Goal: Transaction & Acquisition: Purchase product/service

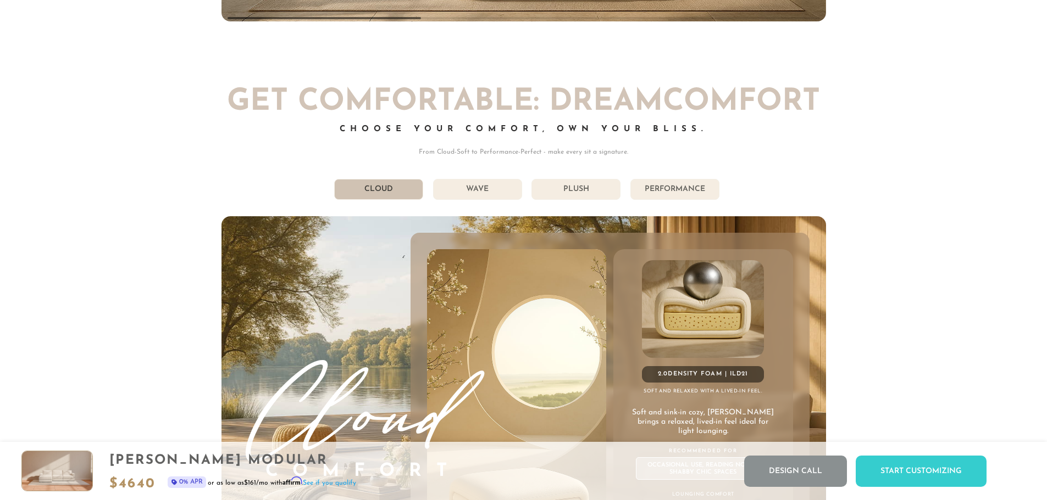
scroll to position [6252, 0]
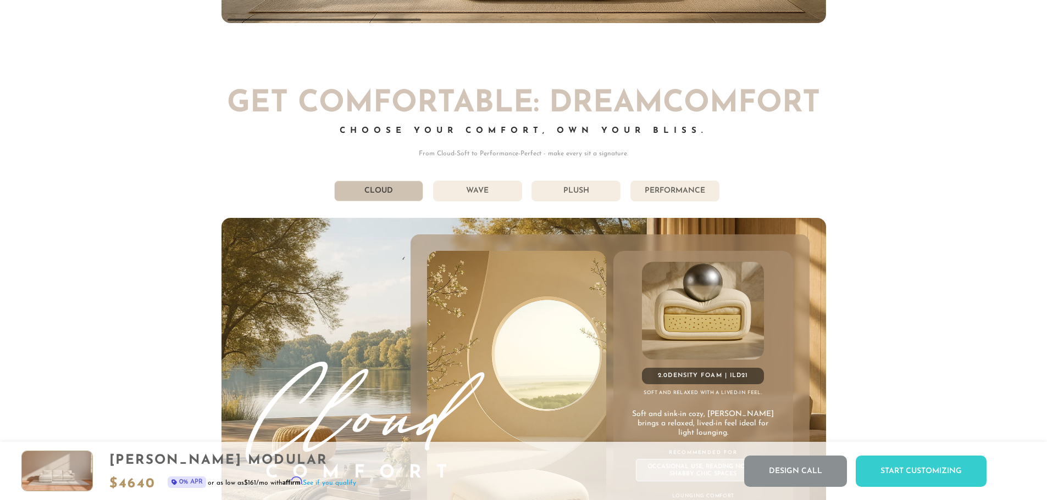
click at [485, 192] on li "Wave" at bounding box center [477, 191] width 89 height 21
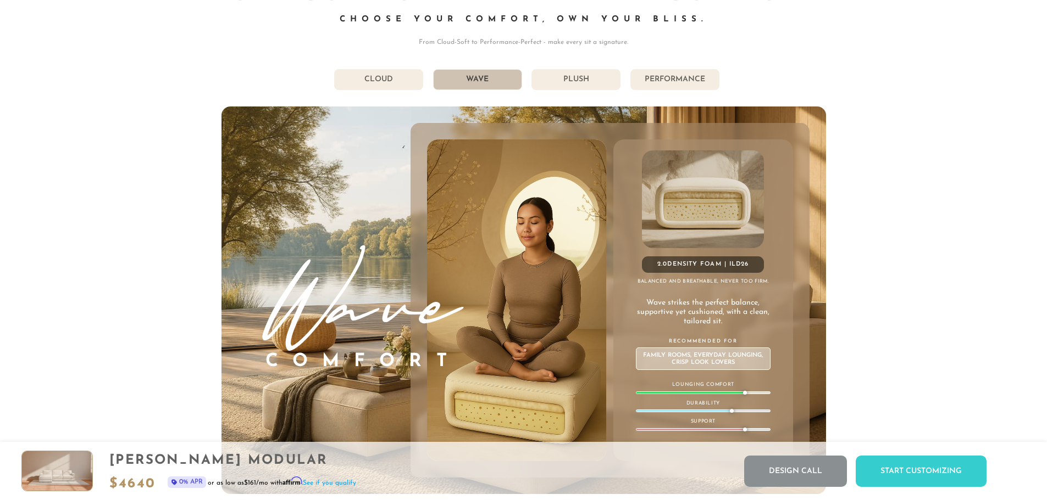
scroll to position [6362, 0]
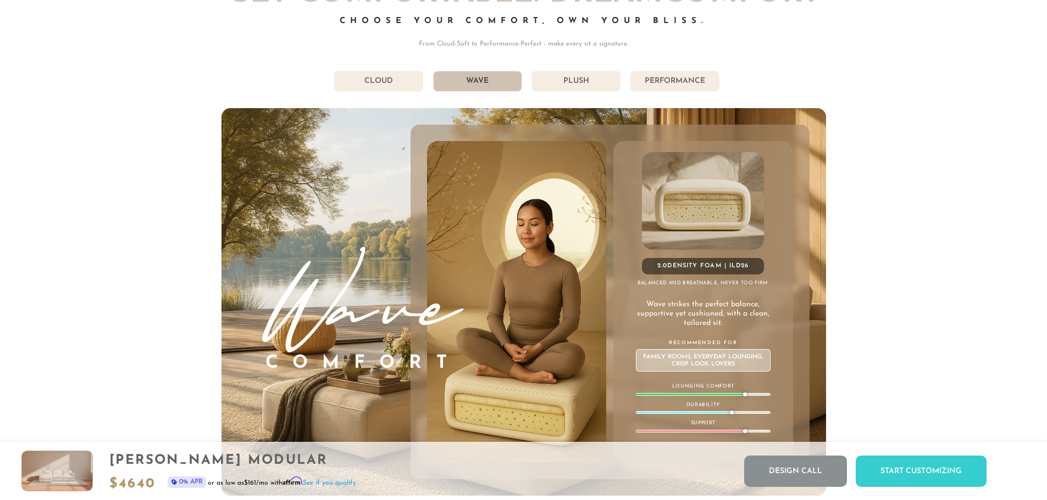
click at [559, 80] on li "Plush" at bounding box center [575, 81] width 89 height 21
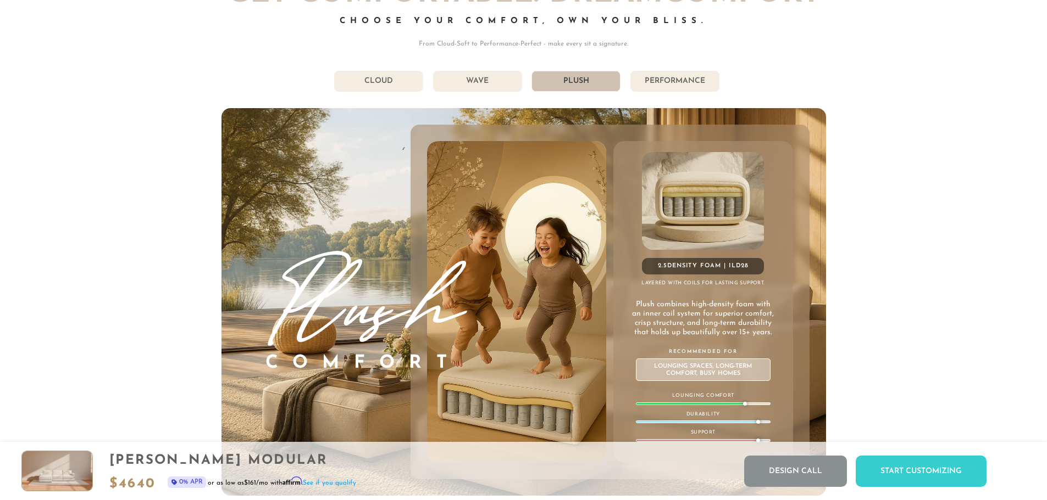
click at [657, 81] on li "Performance" at bounding box center [674, 81] width 89 height 21
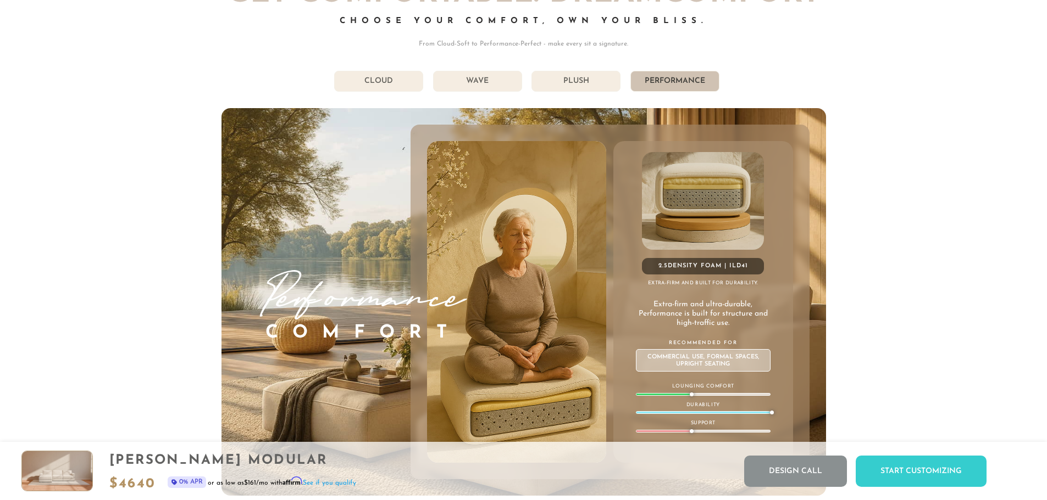
click at [388, 87] on li "Cloud" at bounding box center [378, 81] width 89 height 21
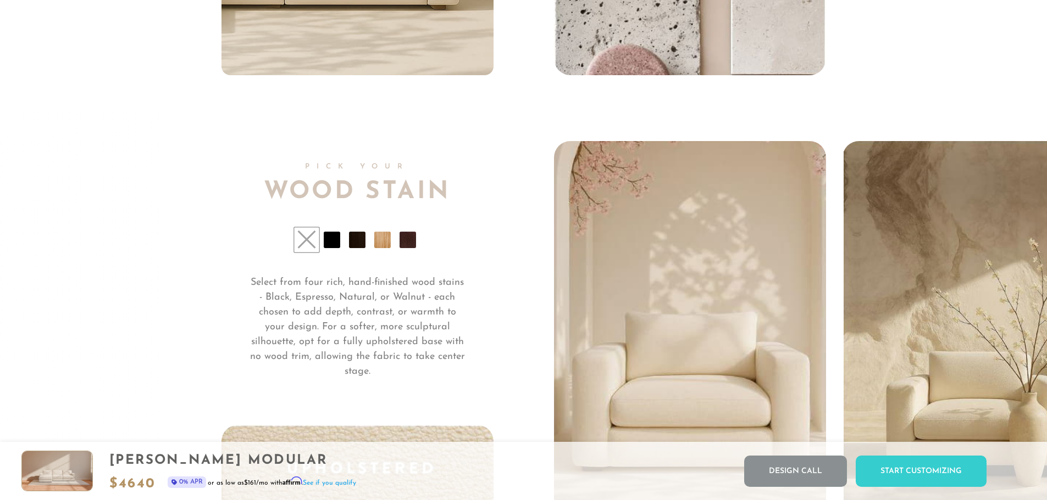
scroll to position [8486, 0]
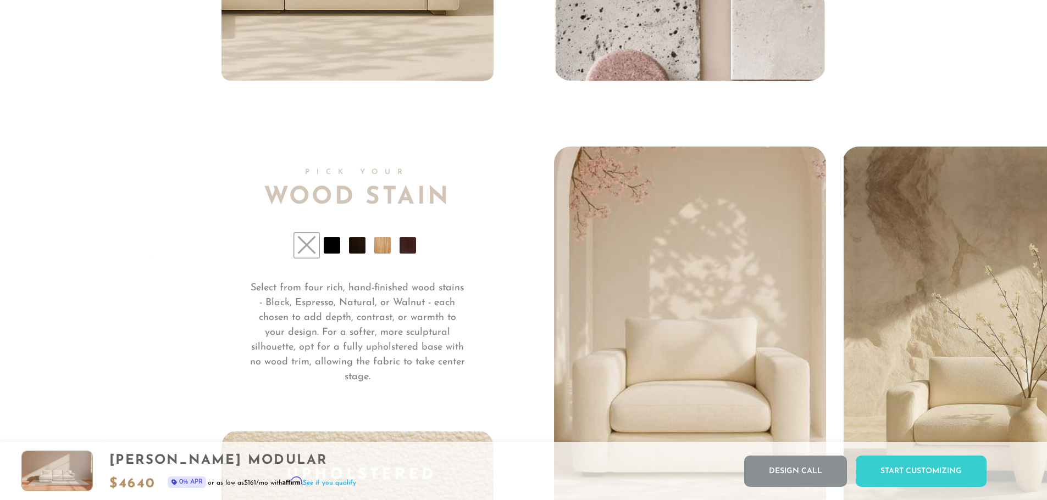
click at [404, 249] on li at bounding box center [407, 245] width 16 height 16
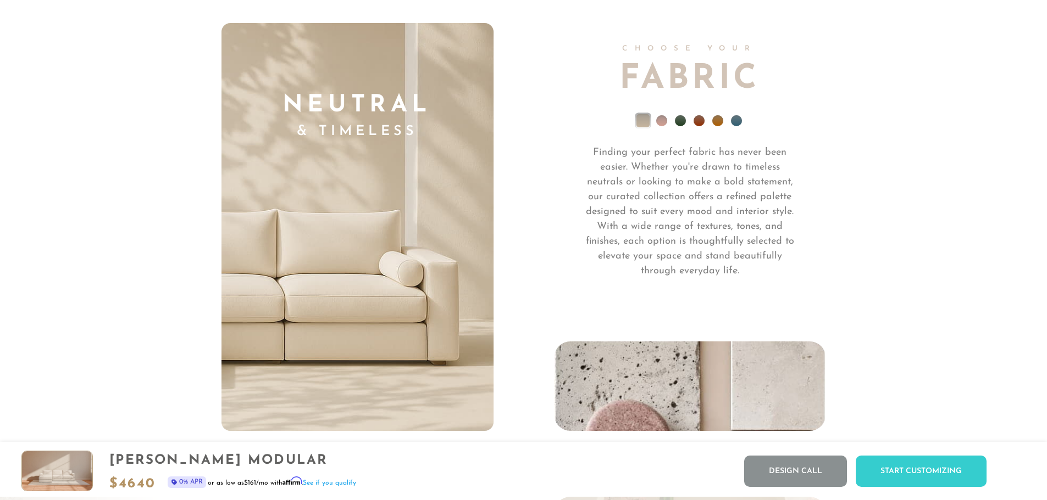
scroll to position [8110, 0]
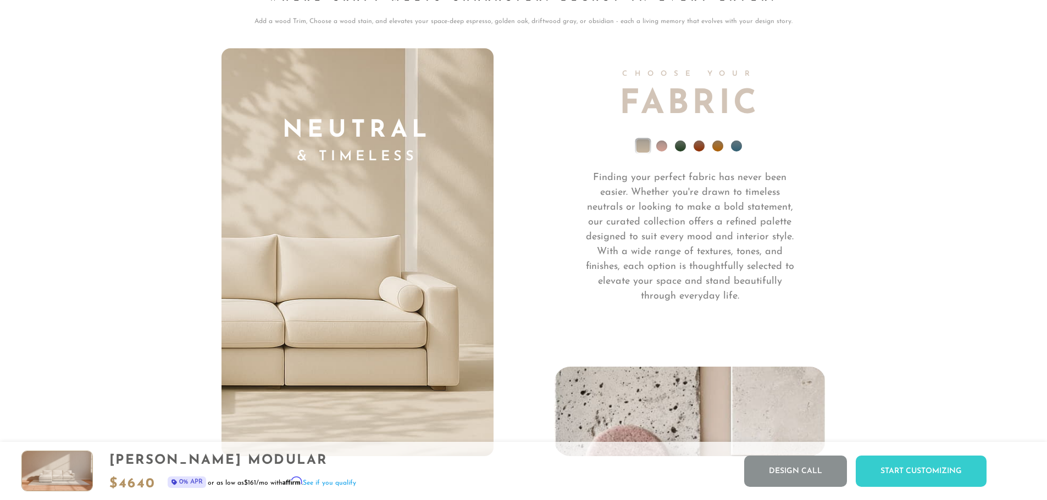
click at [733, 147] on li at bounding box center [736, 146] width 11 height 11
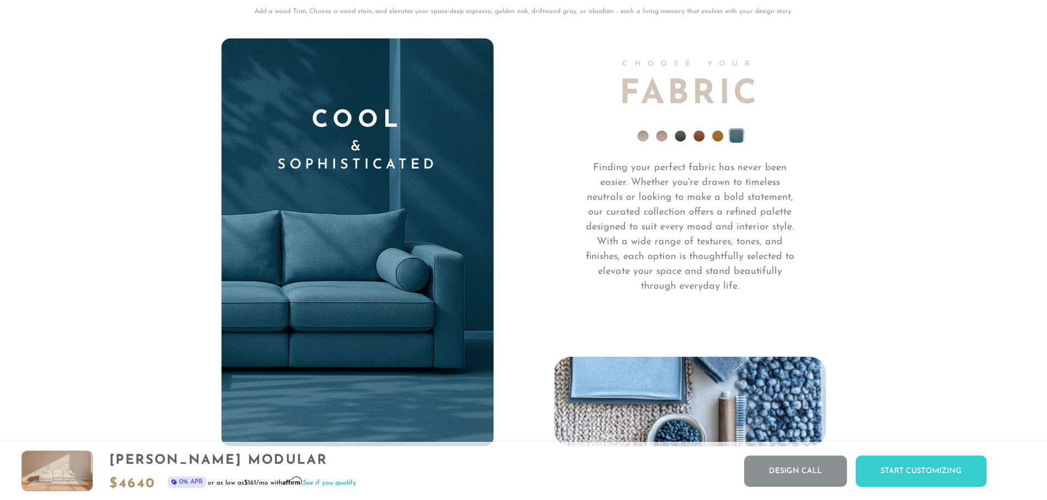
scroll to position [8119, 0]
click at [703, 143] on li at bounding box center [698, 137] width 11 height 11
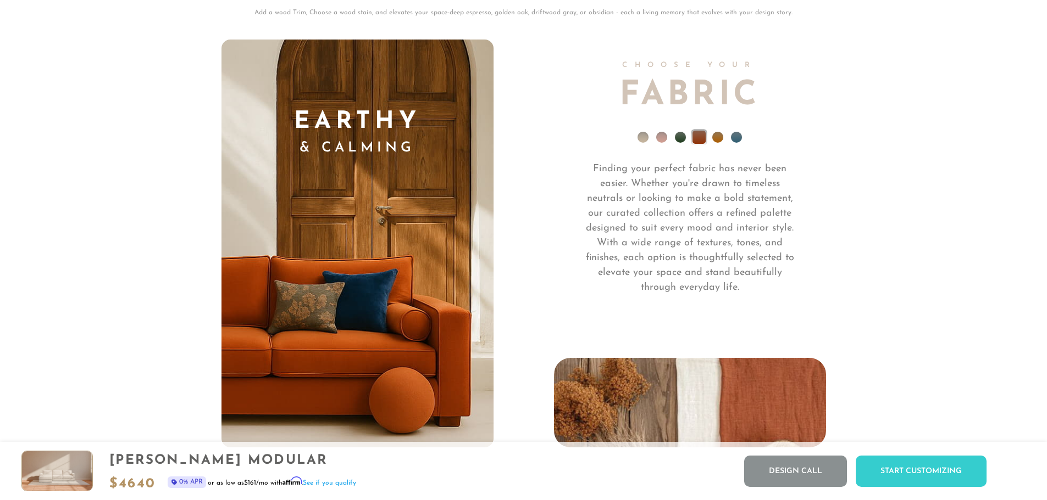
click at [735, 141] on li at bounding box center [736, 137] width 11 height 11
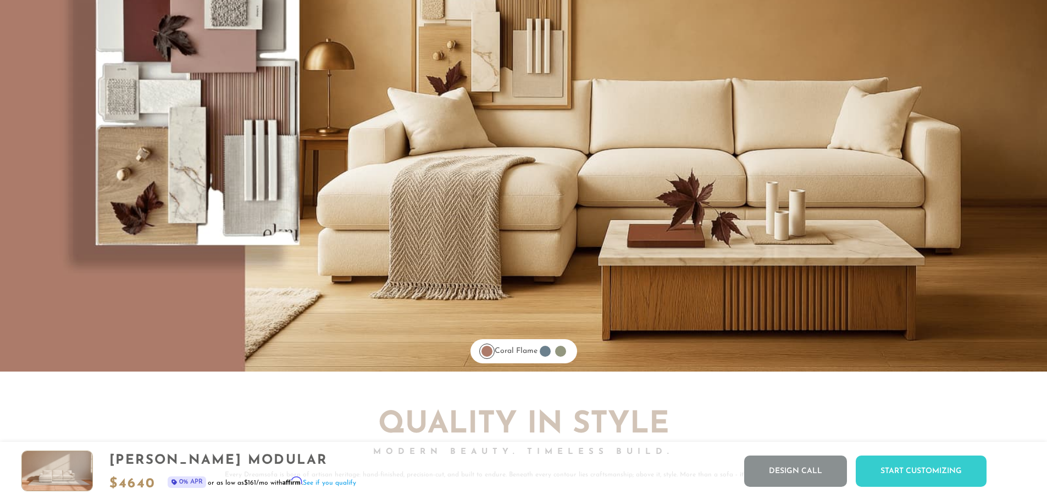
scroll to position [9340, 0]
click at [550, 355] on div at bounding box center [545, 351] width 11 height 11
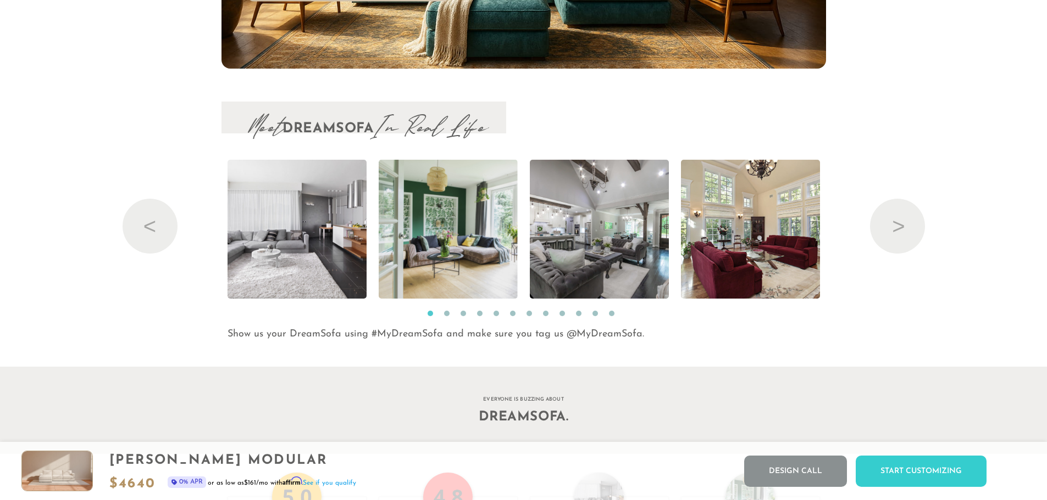
scroll to position [11924, 0]
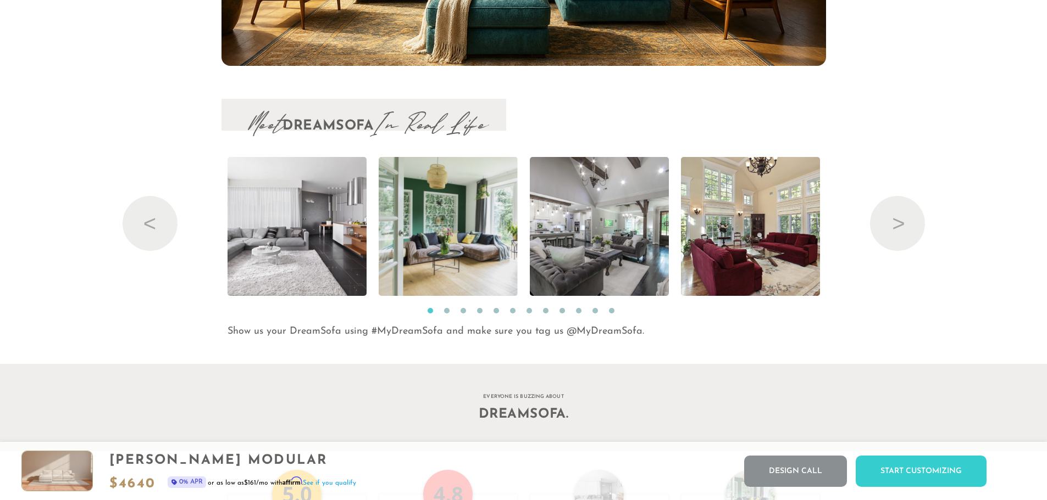
drag, startPoint x: 889, startPoint y: 472, endPoint x: 877, endPoint y: 466, distance: 13.3
click at [889, 472] on div "Start Customizing" at bounding box center [920, 471] width 131 height 31
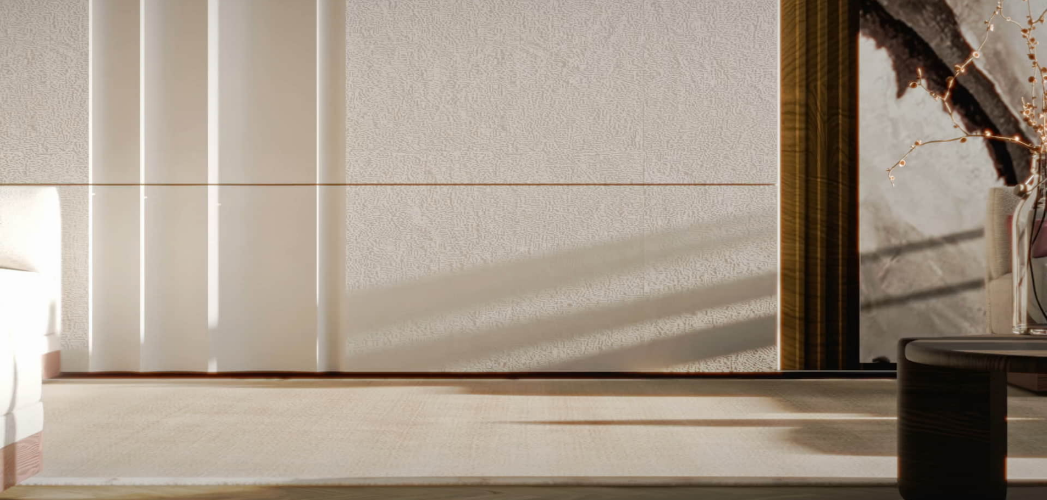
scroll to position [0, 0]
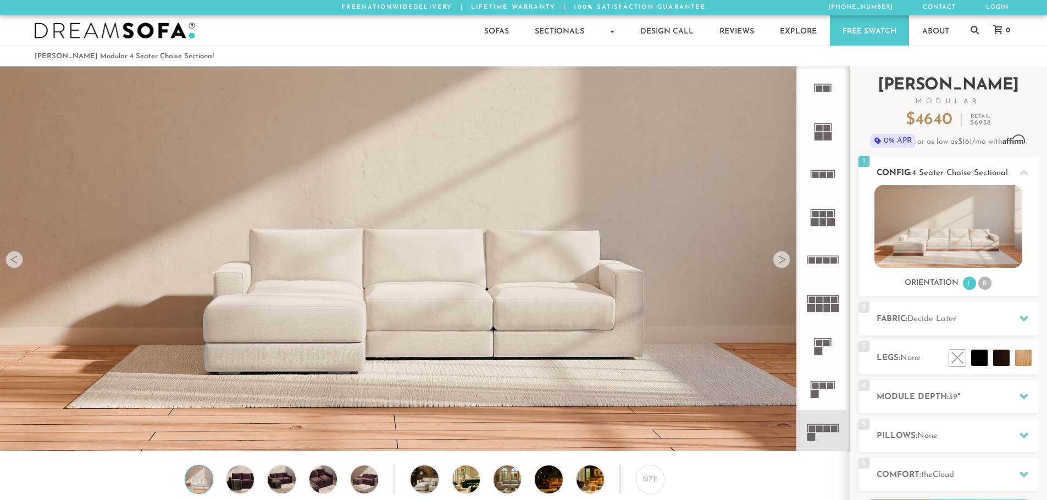
click at [985, 279] on li "R" at bounding box center [984, 283] width 13 height 13
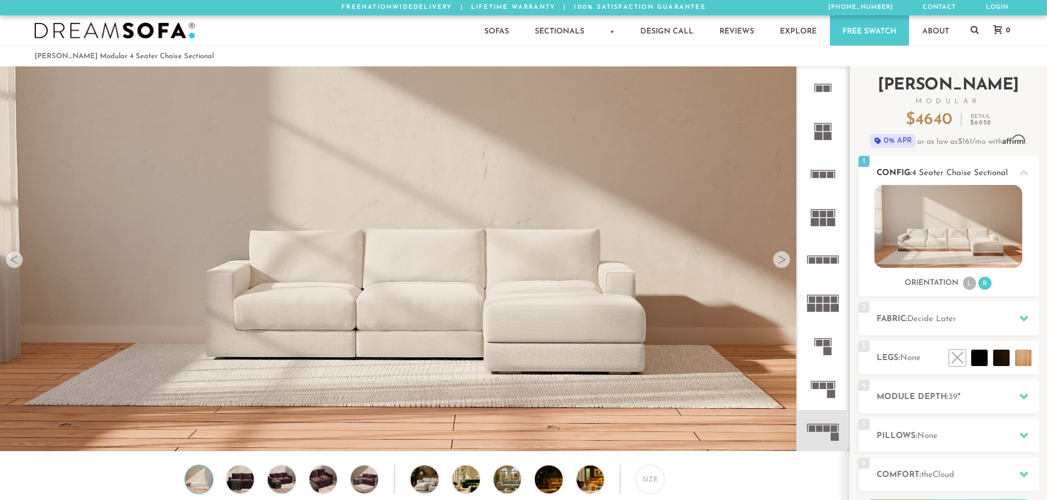
click at [961, 282] on ul "L R" at bounding box center [976, 283] width 31 height 15
click at [964, 282] on li "L" at bounding box center [969, 283] width 13 height 13
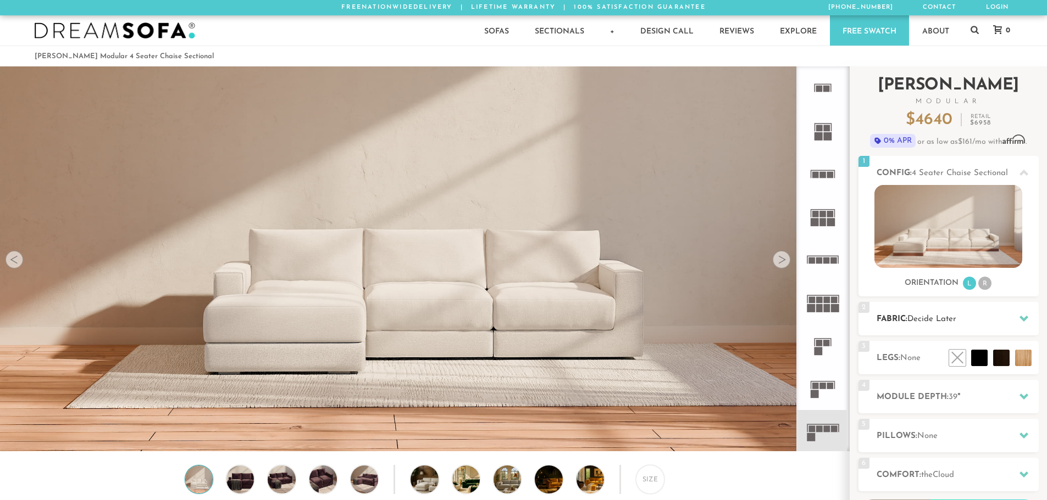
click at [979, 312] on div "2 Fabric: Decide Later" at bounding box center [948, 319] width 180 height 34
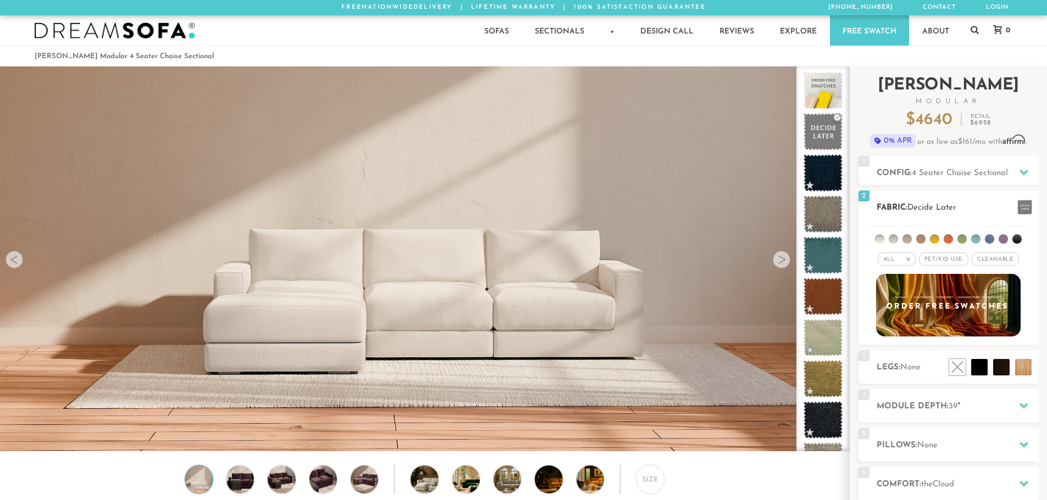
click at [988, 241] on li at bounding box center [989, 239] width 9 height 9
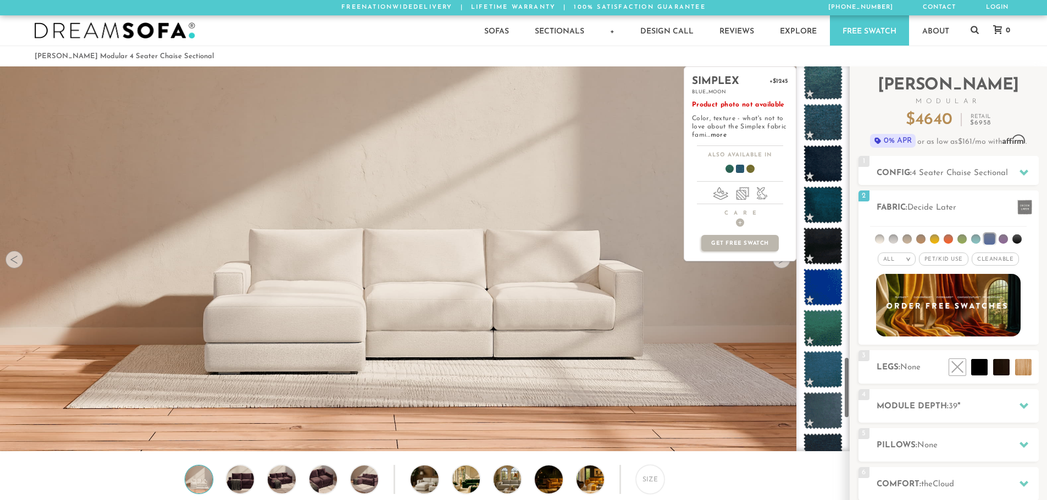
scroll to position [1815, 0]
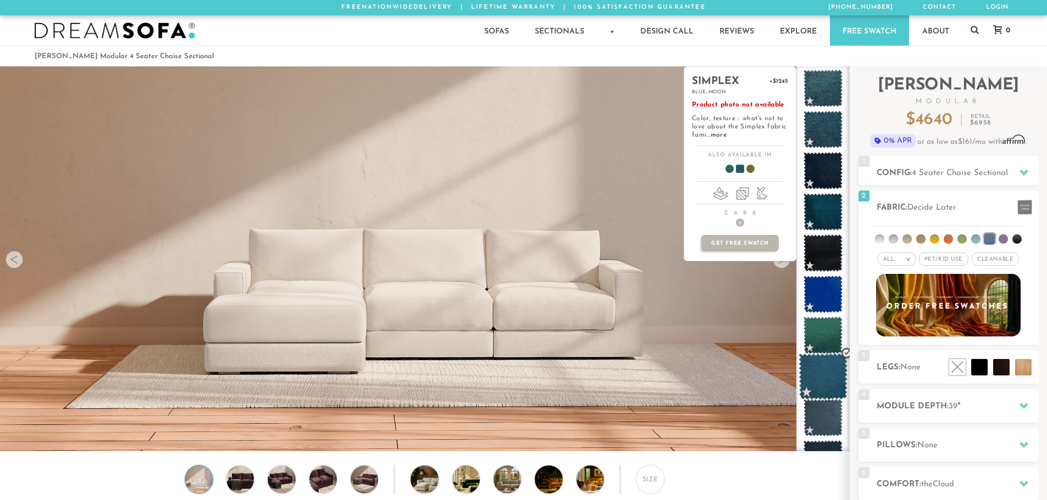
click at [819, 375] on span at bounding box center [822, 377] width 49 height 47
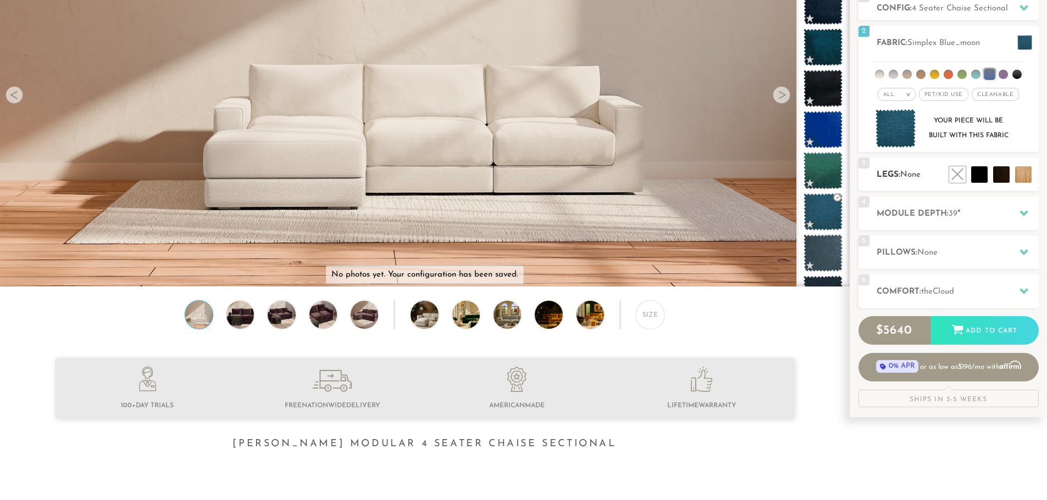
scroll to position [166, 0]
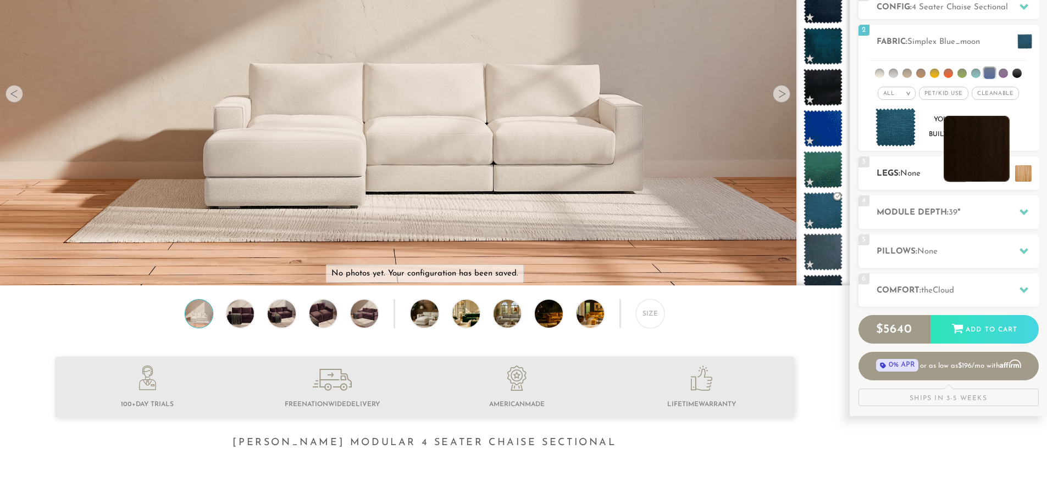
click at [999, 172] on li at bounding box center [976, 149] width 66 height 66
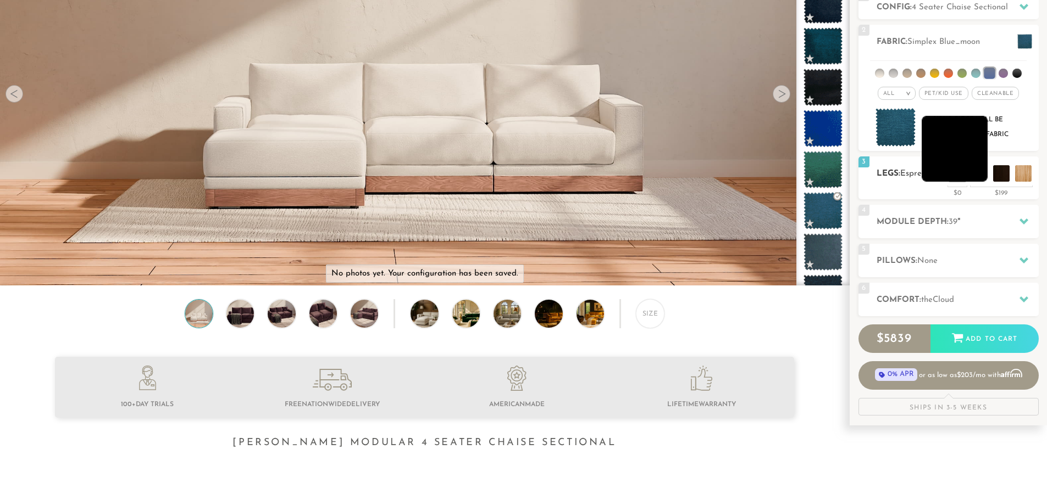
click at [980, 173] on li at bounding box center [954, 149] width 66 height 66
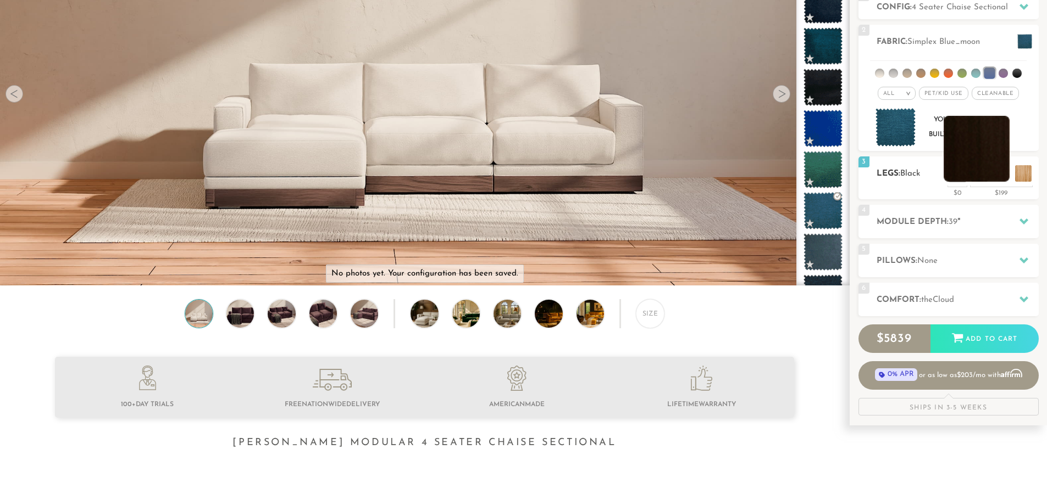
click at [1005, 175] on li at bounding box center [976, 149] width 66 height 66
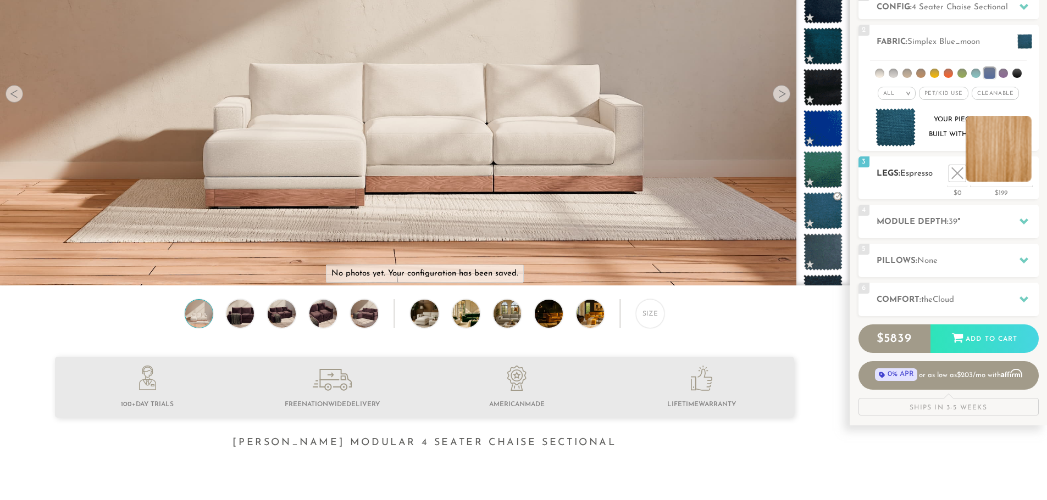
click at [1024, 179] on li at bounding box center [998, 149] width 66 height 66
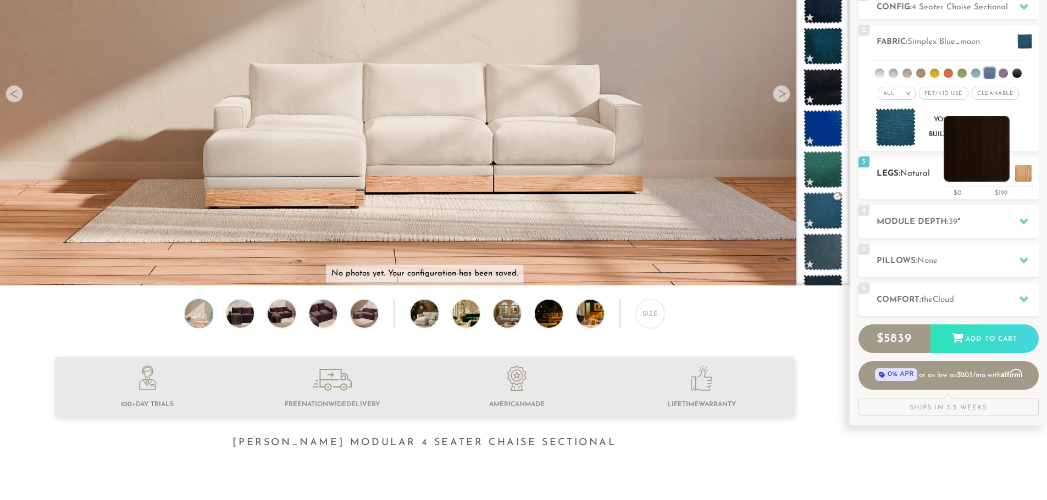
click at [1000, 176] on li at bounding box center [976, 149] width 66 height 66
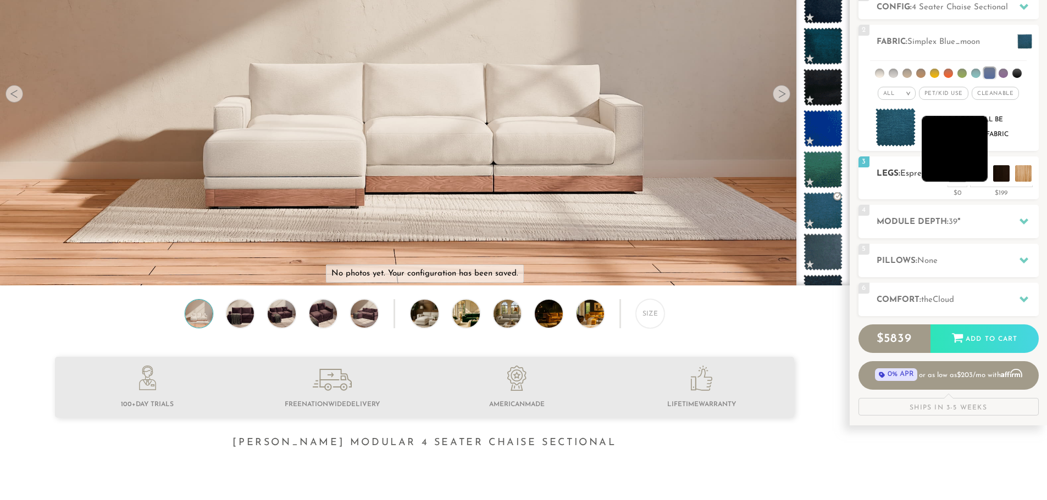
click at [964, 169] on li at bounding box center [954, 149] width 66 height 66
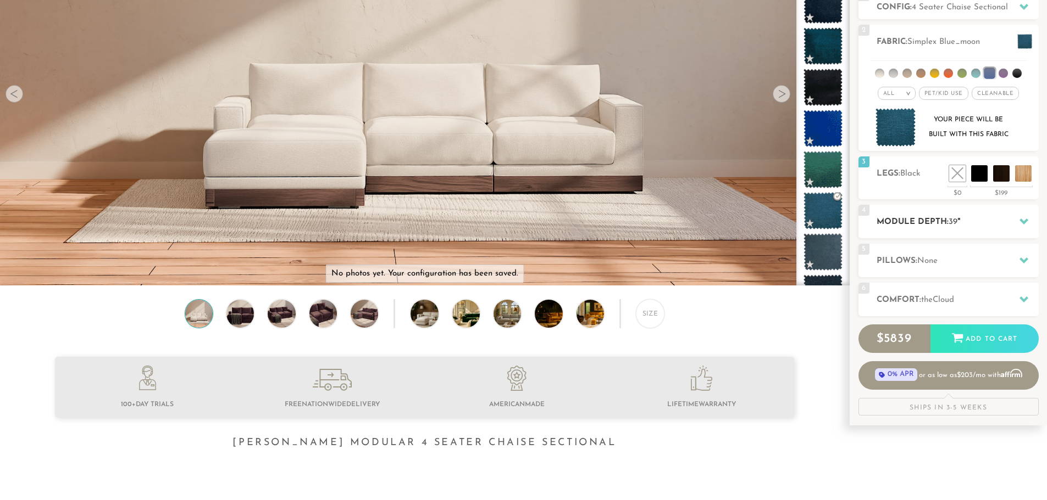
click at [980, 213] on div "4 Module Depth: 39 "" at bounding box center [948, 222] width 180 height 34
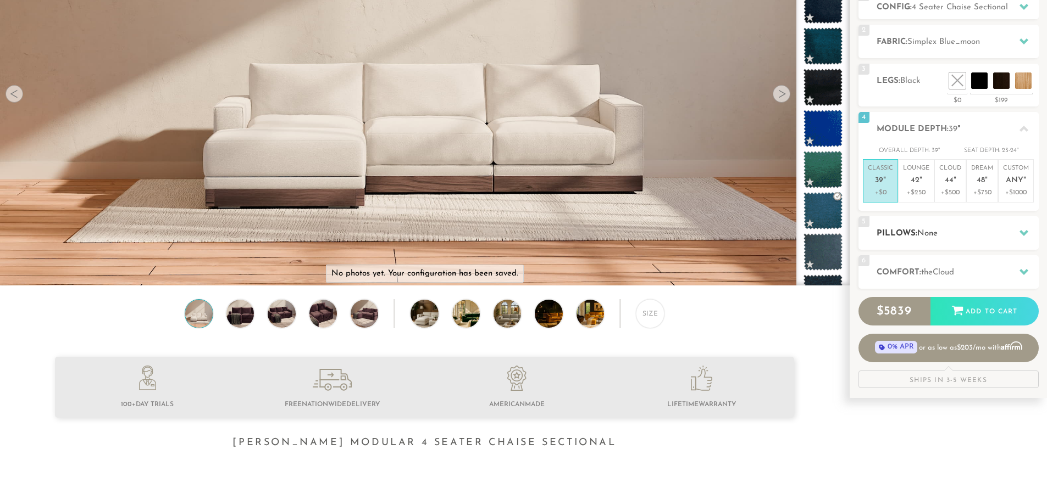
click at [965, 232] on h2 "Pillows: None" at bounding box center [957, 233] width 162 height 13
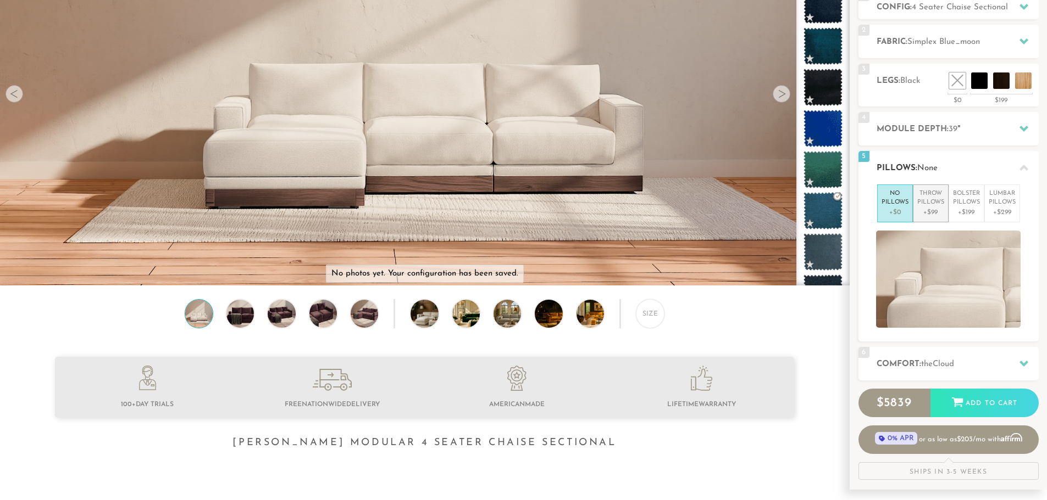
click at [933, 204] on p "Throw Pillows" at bounding box center [930, 199] width 27 height 18
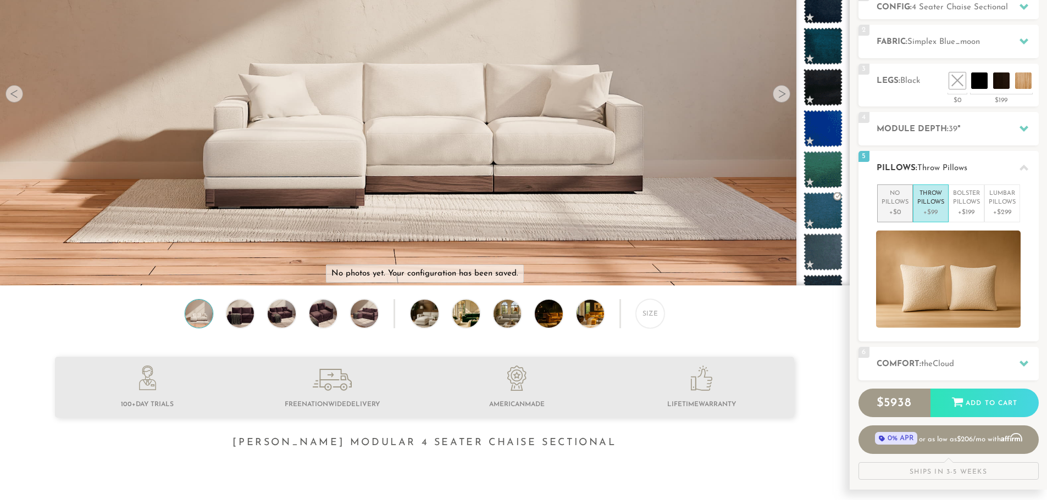
click at [896, 212] on p "+$0" at bounding box center [894, 213] width 27 height 10
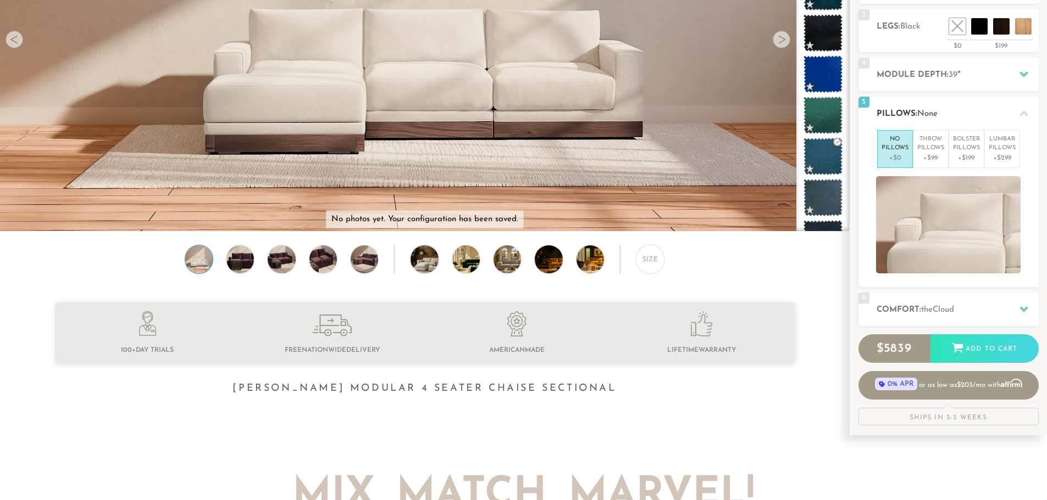
scroll to position [221, 0]
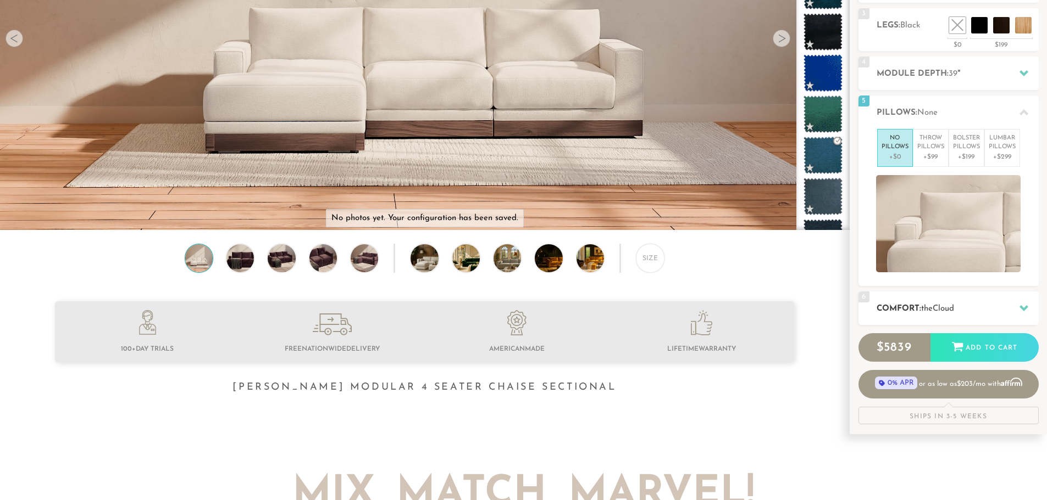
click at [976, 299] on div "6 Comfort: the Cloud soft" at bounding box center [948, 309] width 180 height 34
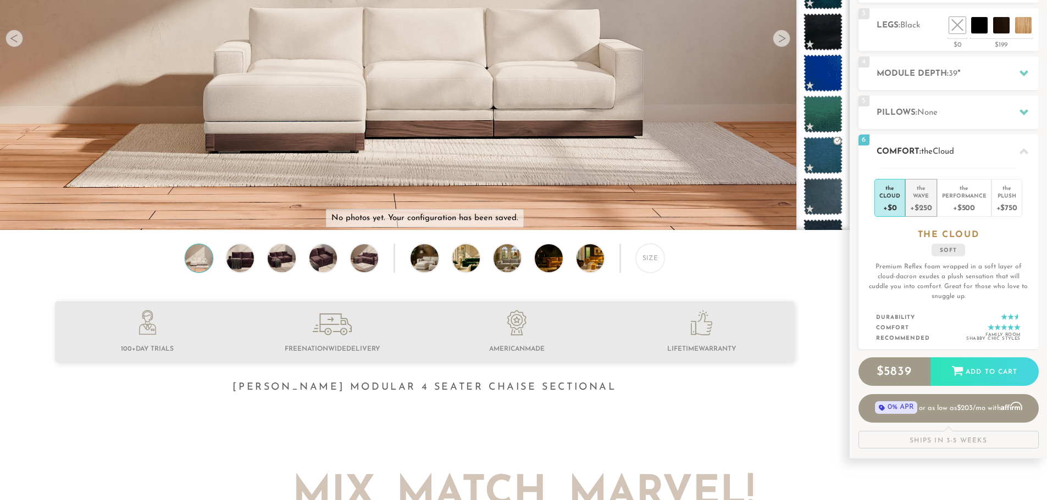
click at [918, 200] on div "+$250" at bounding box center [920, 207] width 21 height 16
click at [887, 200] on div "+$0" at bounding box center [889, 207] width 21 height 16
click at [926, 202] on div "+$250" at bounding box center [920, 207] width 21 height 16
click at [955, 200] on div "+$500" at bounding box center [964, 207] width 45 height 16
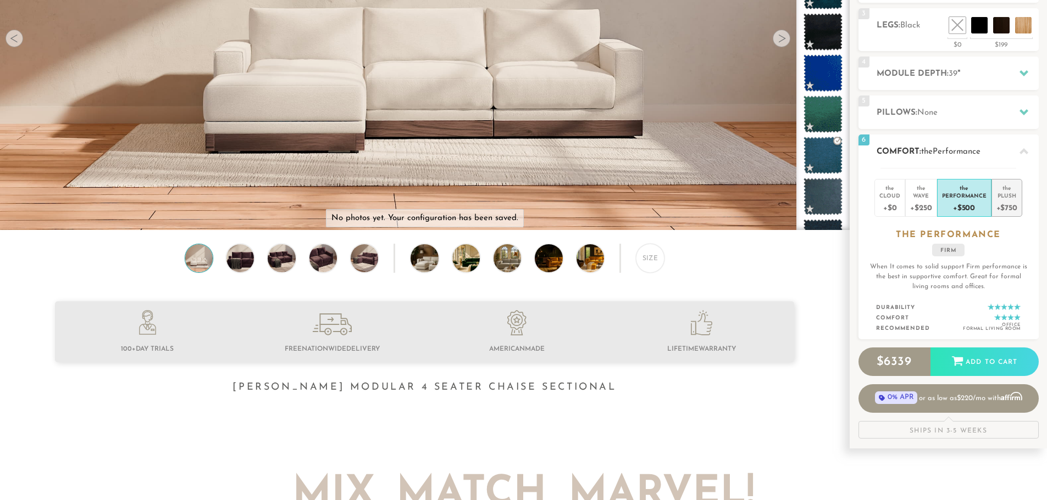
click at [999, 198] on div "Plush" at bounding box center [1006, 196] width 21 height 8
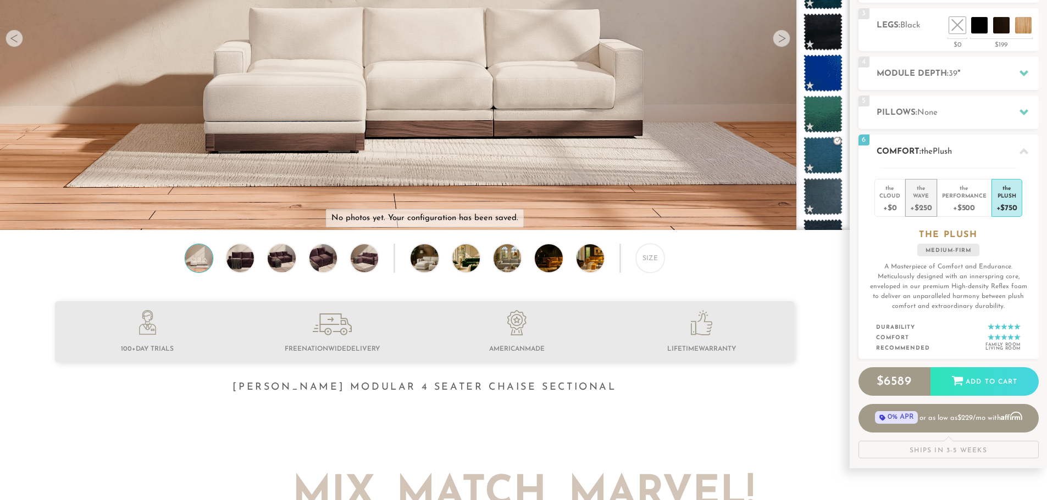
click at [930, 204] on div "+$250" at bounding box center [920, 207] width 21 height 16
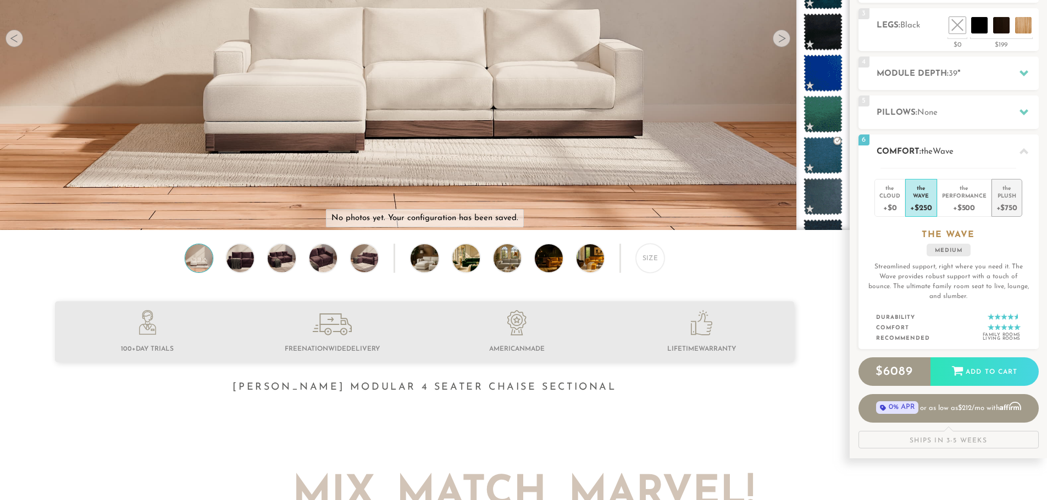
click at [1008, 204] on div "+$750" at bounding box center [1006, 207] width 21 height 16
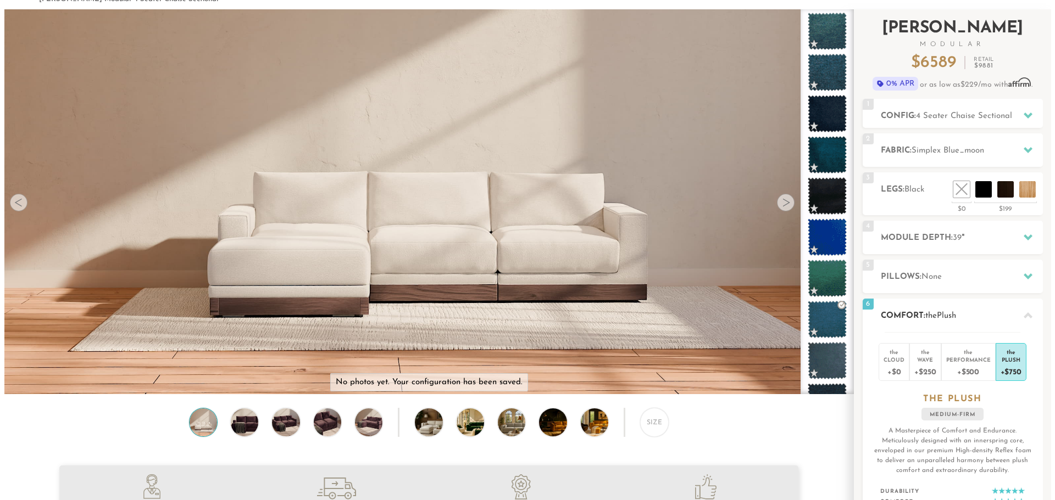
scroll to position [56, 0]
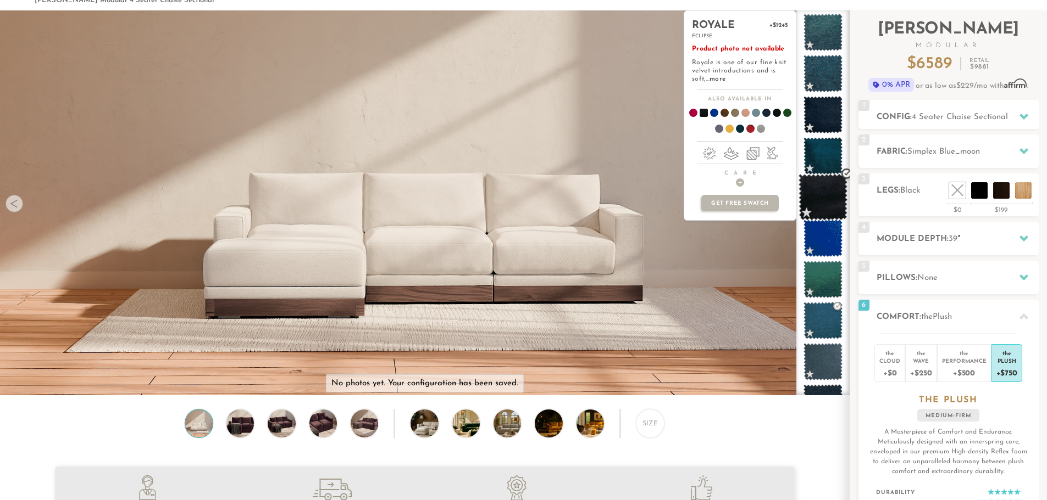
click at [826, 198] on span at bounding box center [822, 197] width 49 height 47
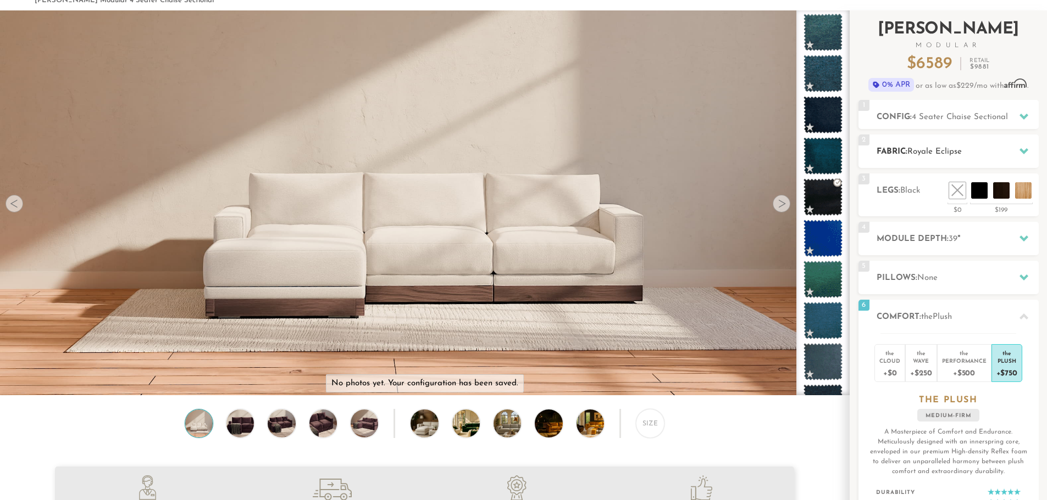
click at [1009, 151] on h2 "Fabric: Royale Eclipse" at bounding box center [957, 152] width 162 height 13
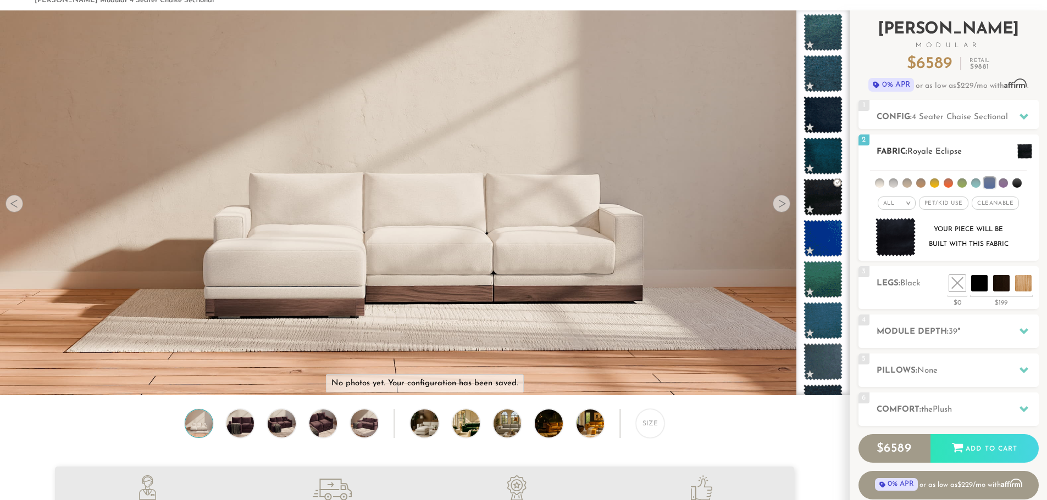
click at [892, 236] on img at bounding box center [895, 237] width 41 height 39
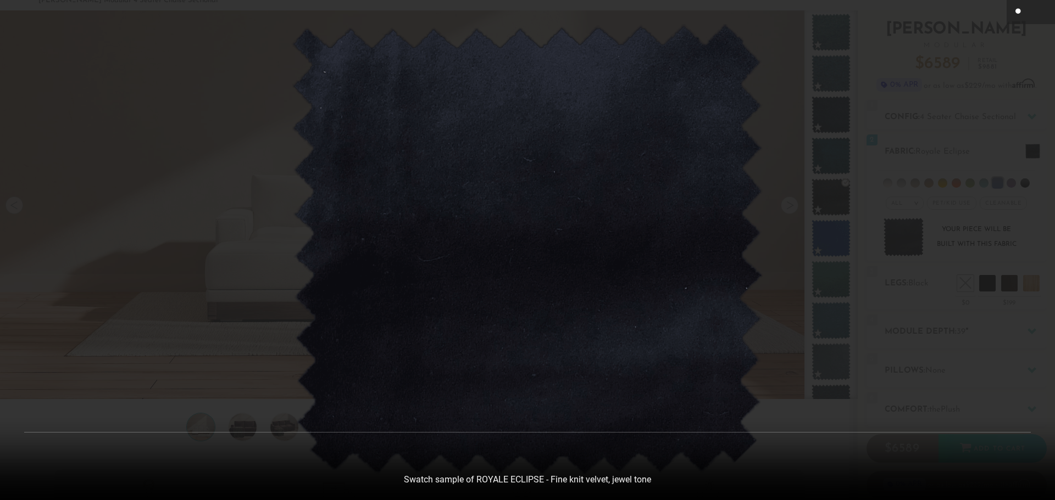
click at [1016, 6] on icon at bounding box center [1018, 11] width 13 height 13
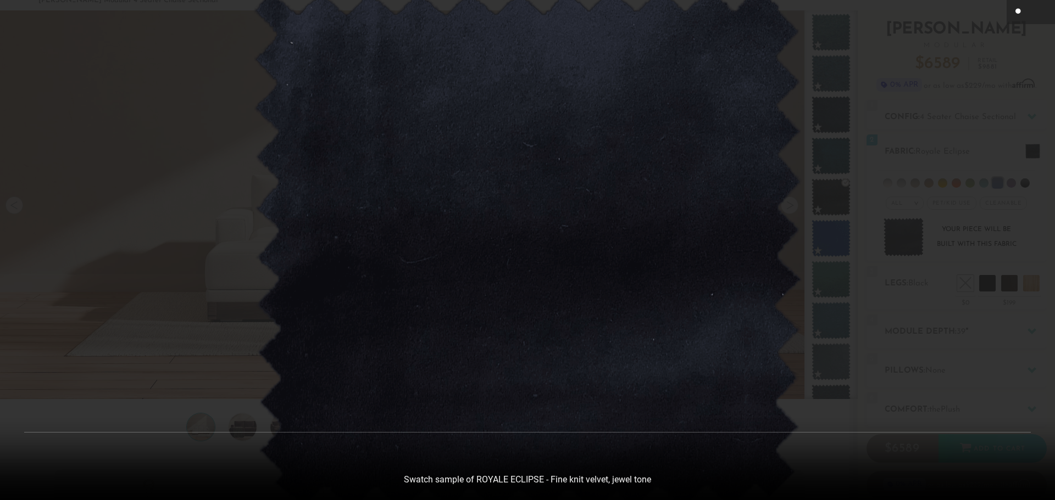
click at [1019, 14] on icon at bounding box center [1018, 11] width 13 height 13
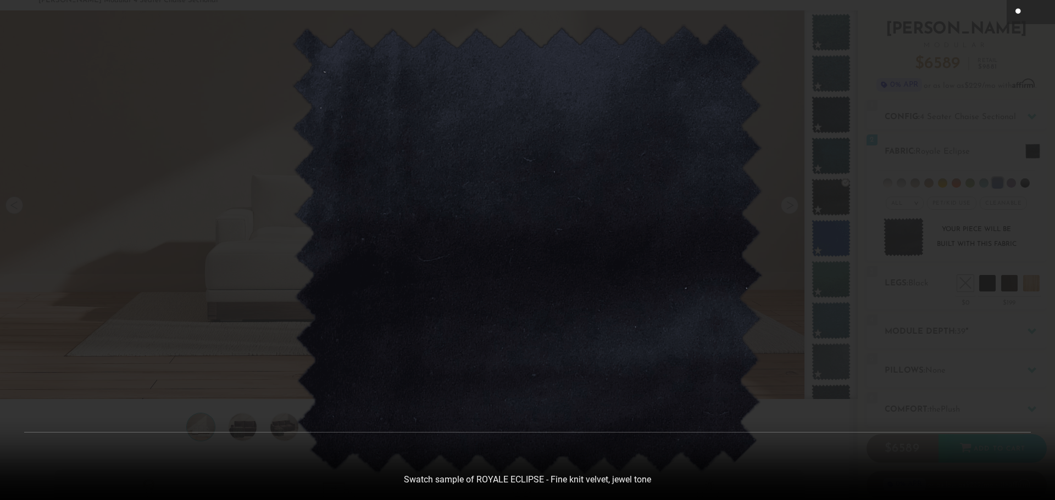
click at [1019, 13] on icon at bounding box center [1018, 11] width 7 height 7
click at [923, 98] on div at bounding box center [527, 250] width 1055 height 500
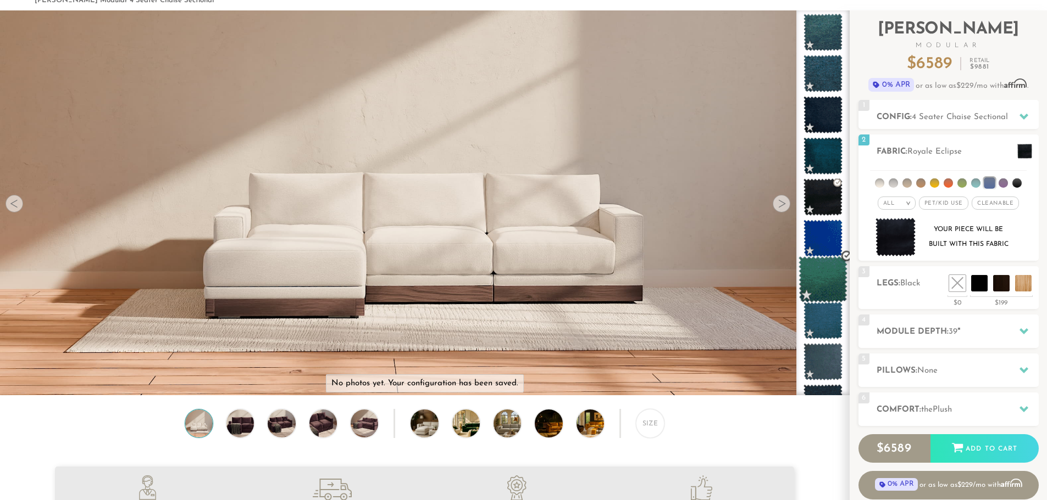
scroll to position [12972, 1038]
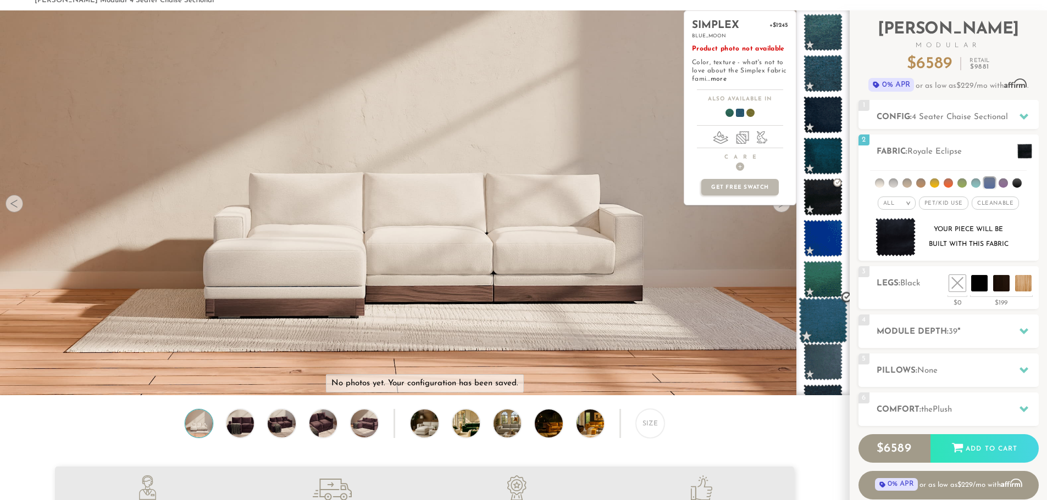
click at [830, 322] on span at bounding box center [822, 321] width 49 height 47
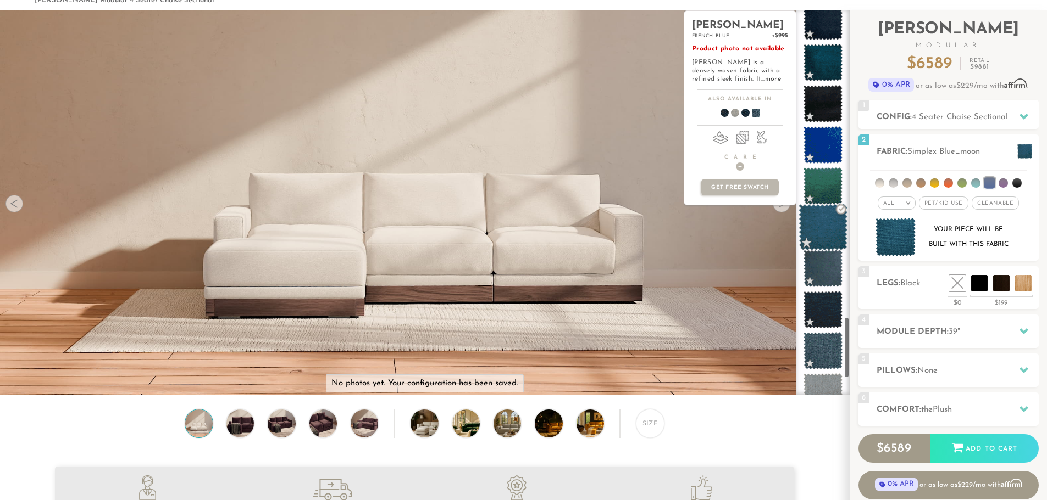
scroll to position [1925, 0]
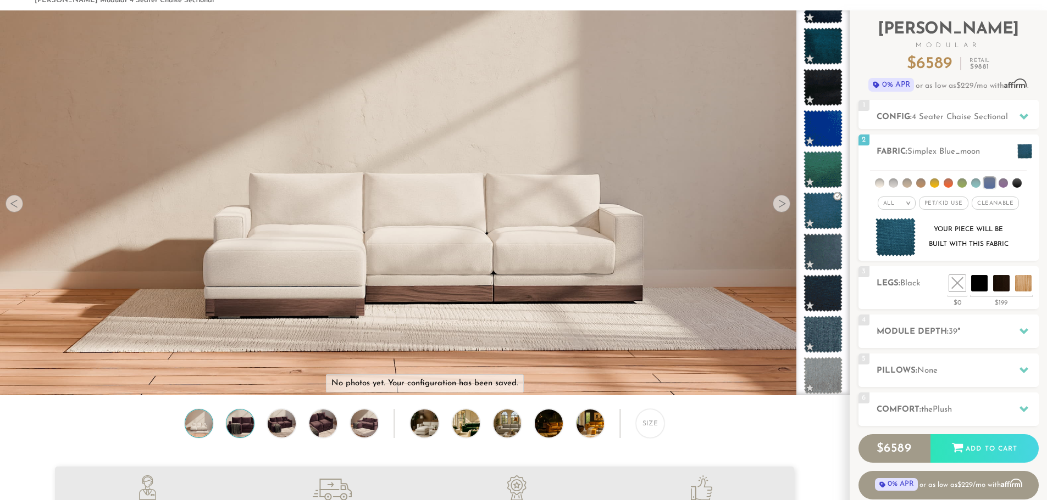
click at [240, 427] on img at bounding box center [240, 423] width 33 height 27
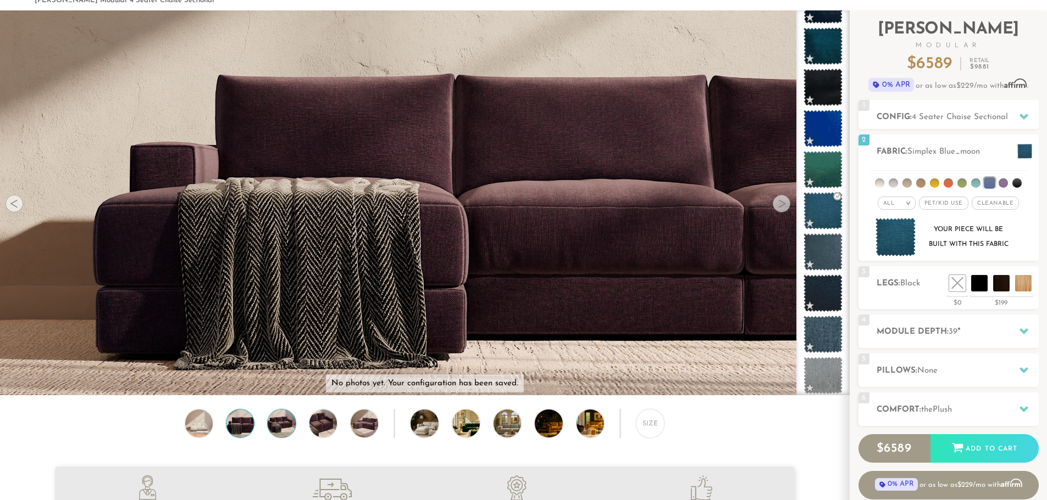
click at [294, 427] on img at bounding box center [281, 423] width 33 height 27
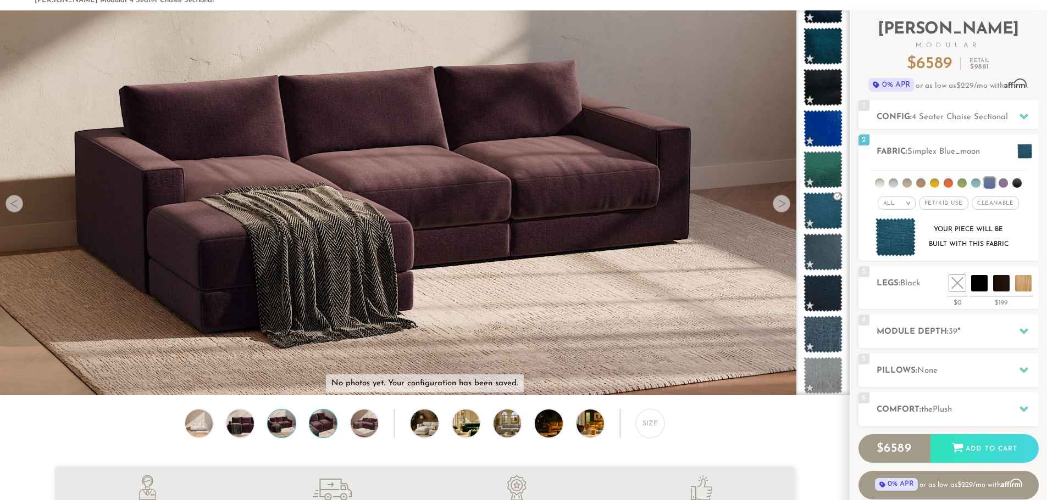
click at [322, 425] on img at bounding box center [323, 423] width 33 height 27
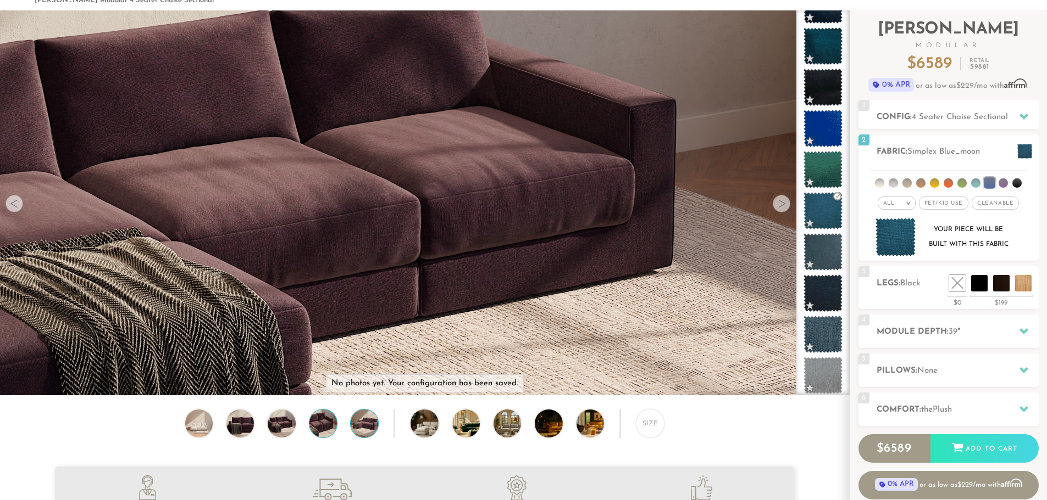
click at [360, 426] on img at bounding box center [364, 423] width 33 height 27
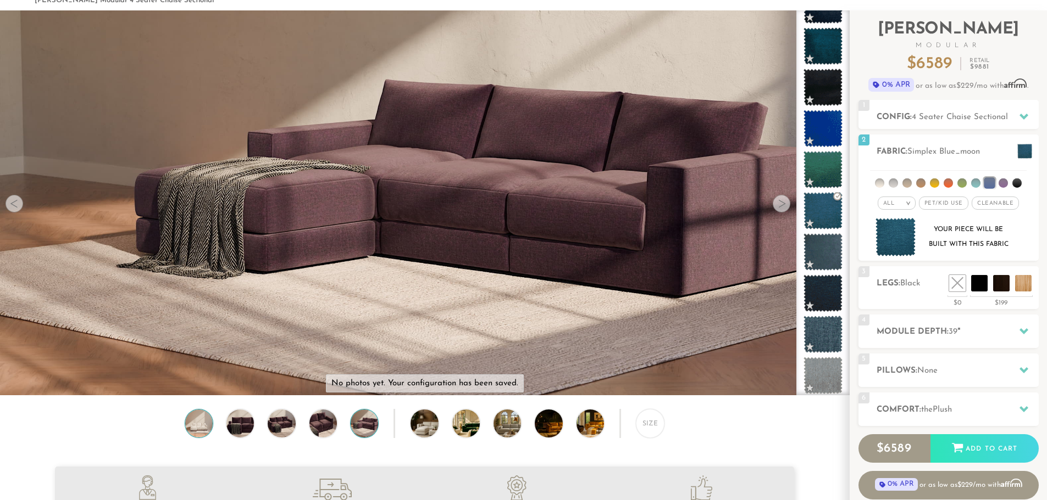
click at [205, 427] on img at bounding box center [198, 423] width 33 height 27
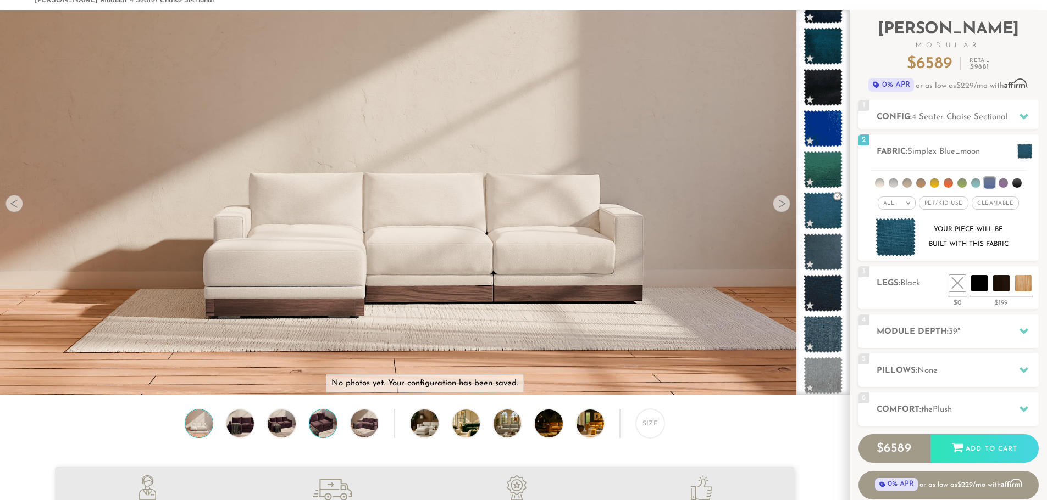
click at [324, 436] on img at bounding box center [323, 423] width 33 height 27
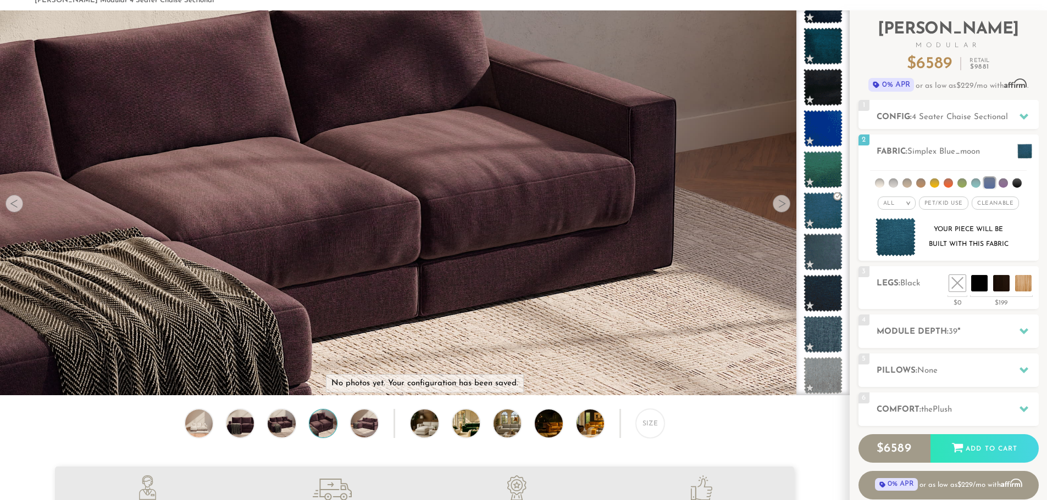
click at [390, 434] on div "Size" at bounding box center [424, 426] width 849 height 34
click at [421, 428] on img at bounding box center [434, 423] width 49 height 27
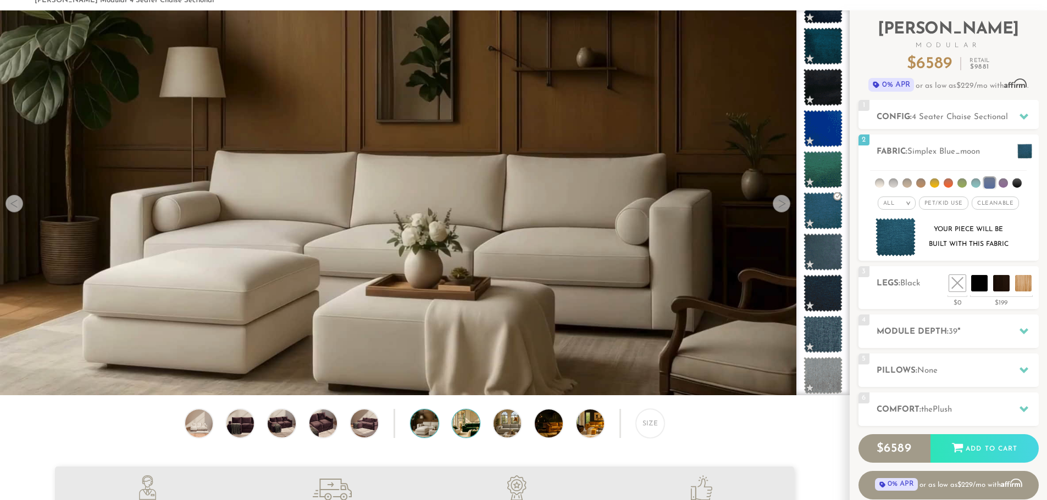
click at [472, 431] on img at bounding box center [476, 423] width 49 height 27
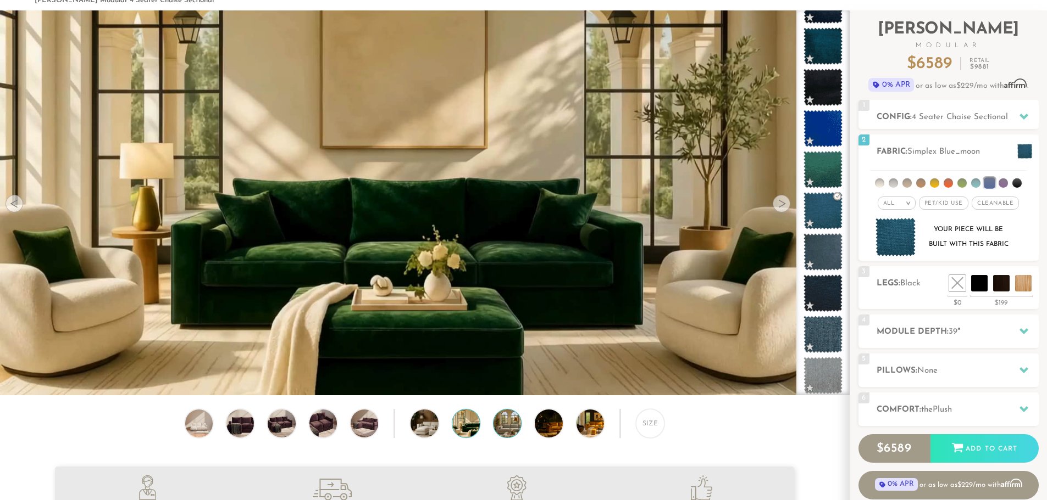
click at [513, 430] on img at bounding box center [517, 423] width 49 height 27
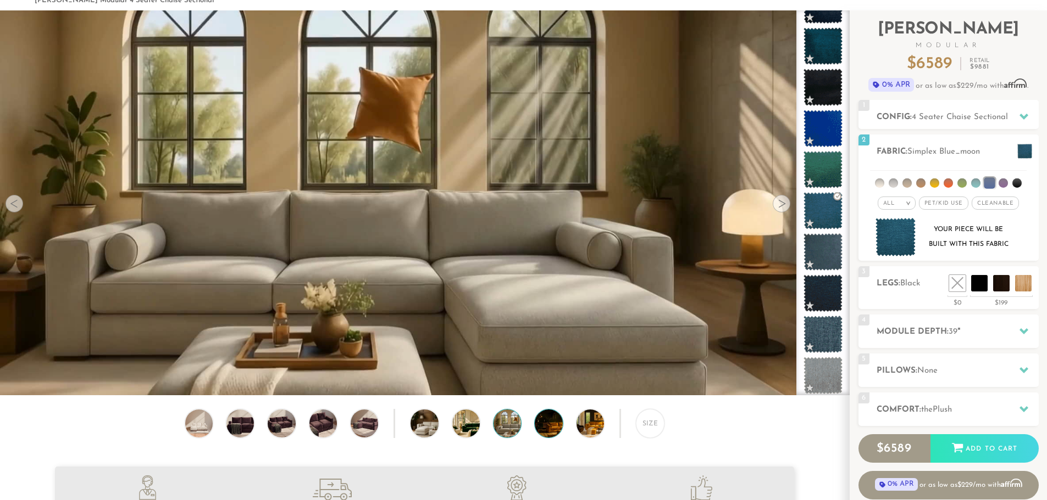
click at [546, 431] on img at bounding box center [559, 423] width 49 height 27
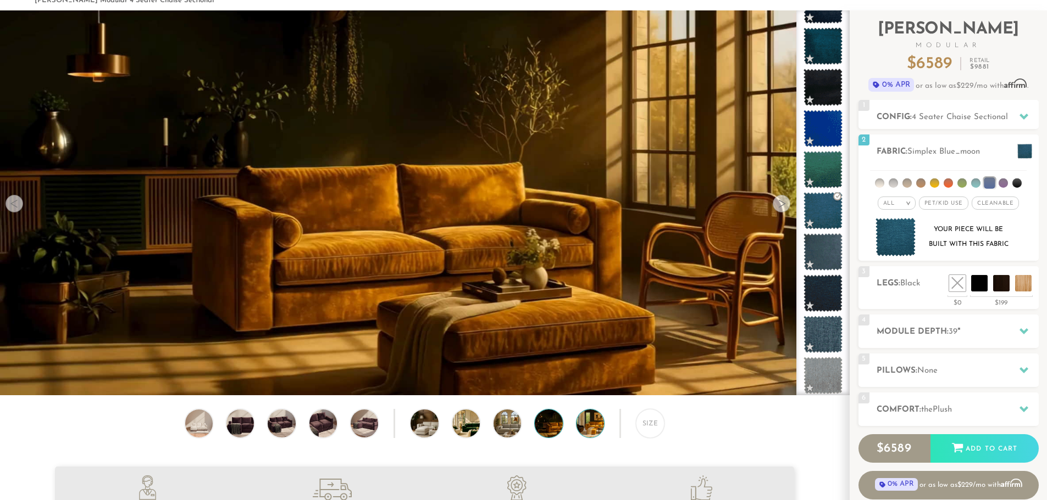
click at [580, 425] on img at bounding box center [600, 423] width 49 height 27
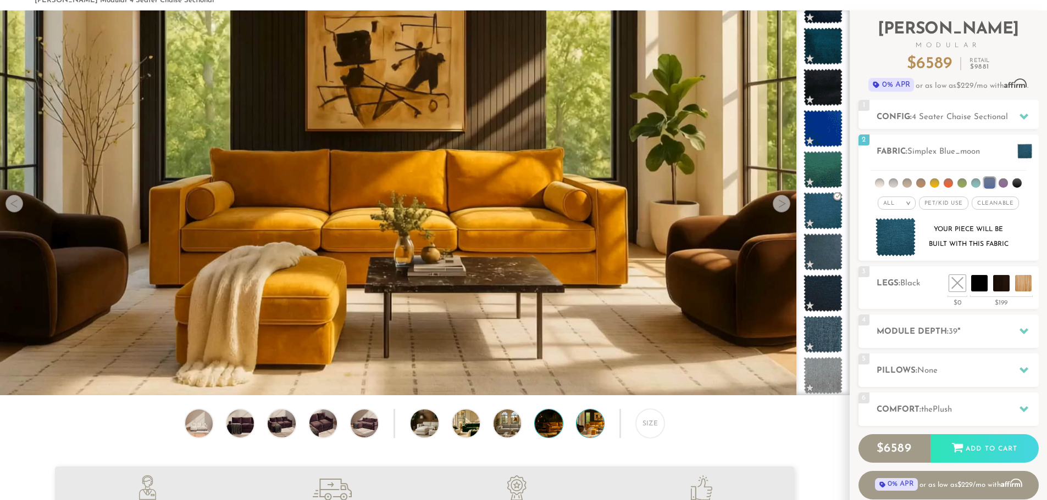
click at [541, 432] on img at bounding box center [559, 423] width 49 height 27
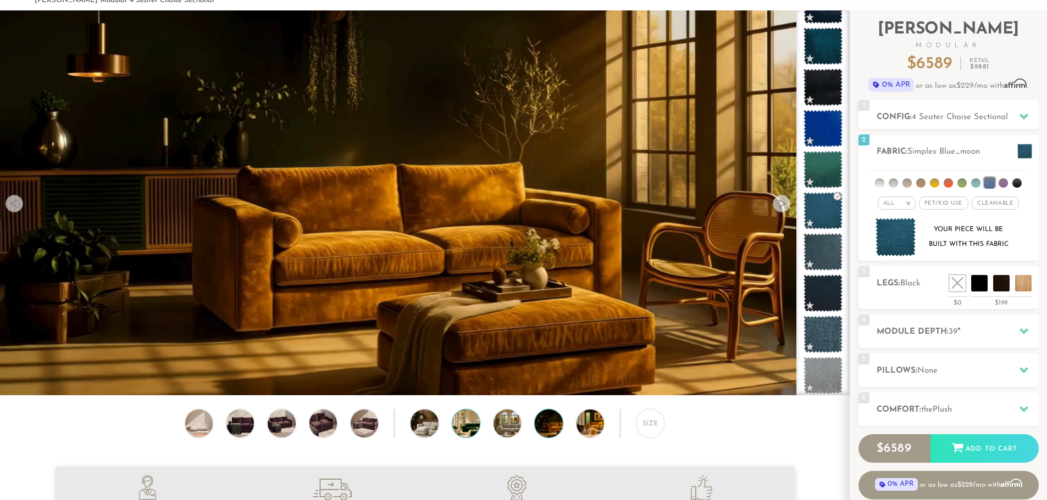
click at [459, 432] on img at bounding box center [476, 423] width 49 height 27
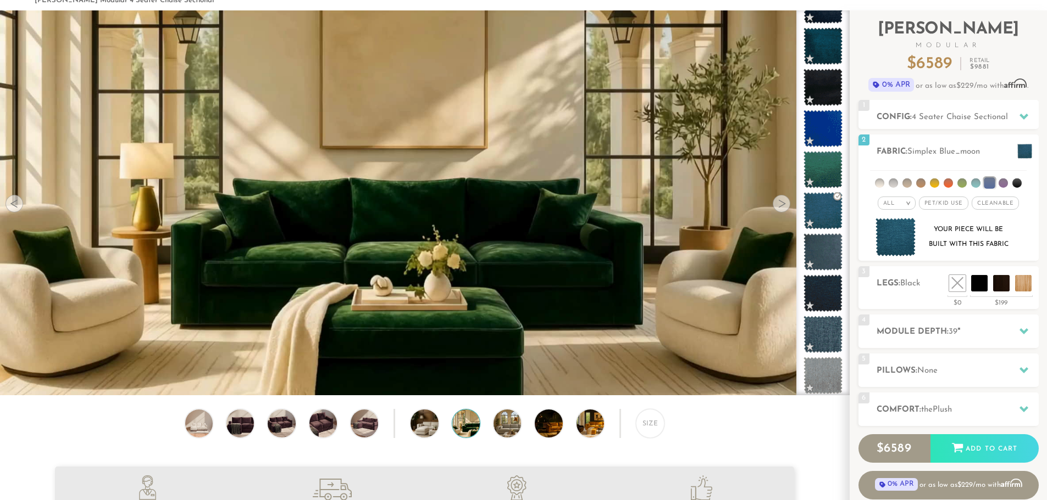
click at [348, 431] on div "Size" at bounding box center [424, 426] width 849 height 34
click at [313, 425] on img at bounding box center [323, 423] width 33 height 27
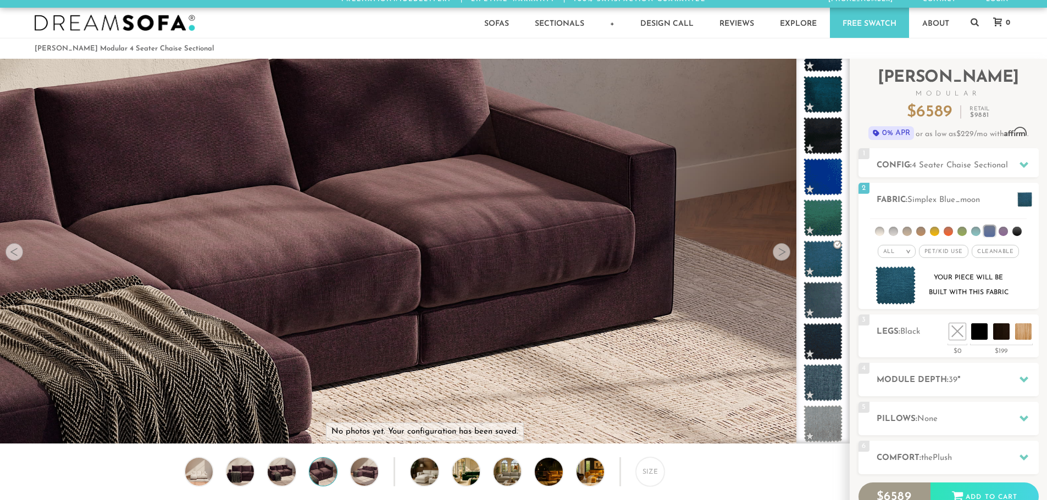
scroll to position [0, 0]
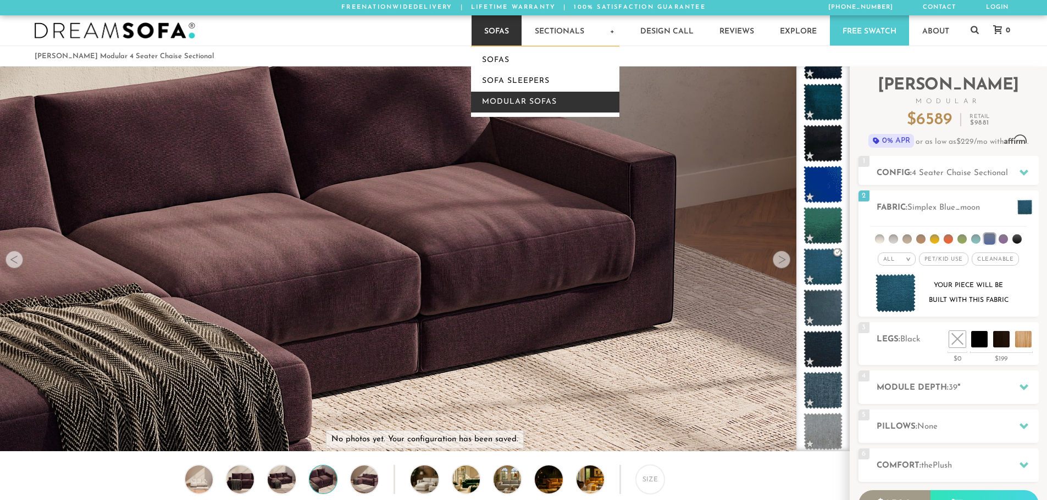
click at [517, 107] on link "Modular Sofas" at bounding box center [545, 102] width 148 height 21
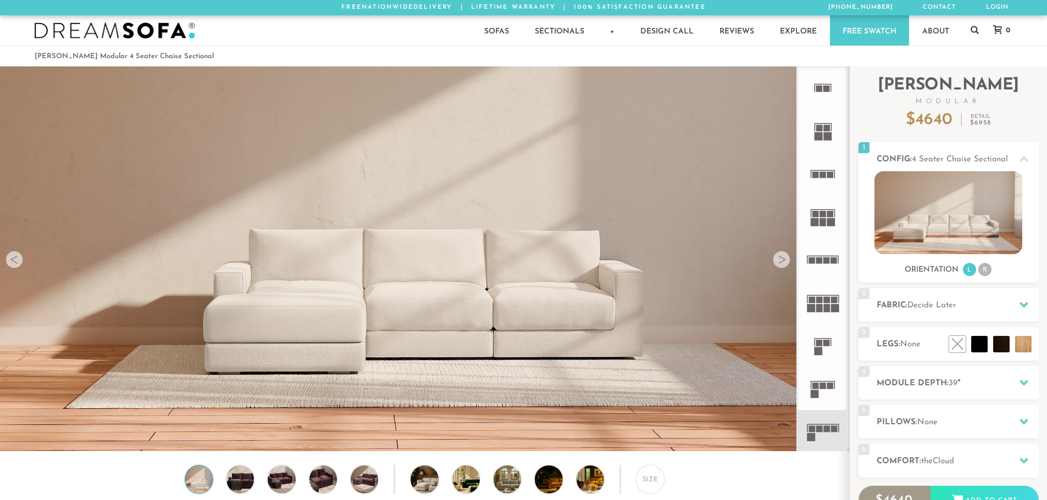
scroll to position [12865, 1038]
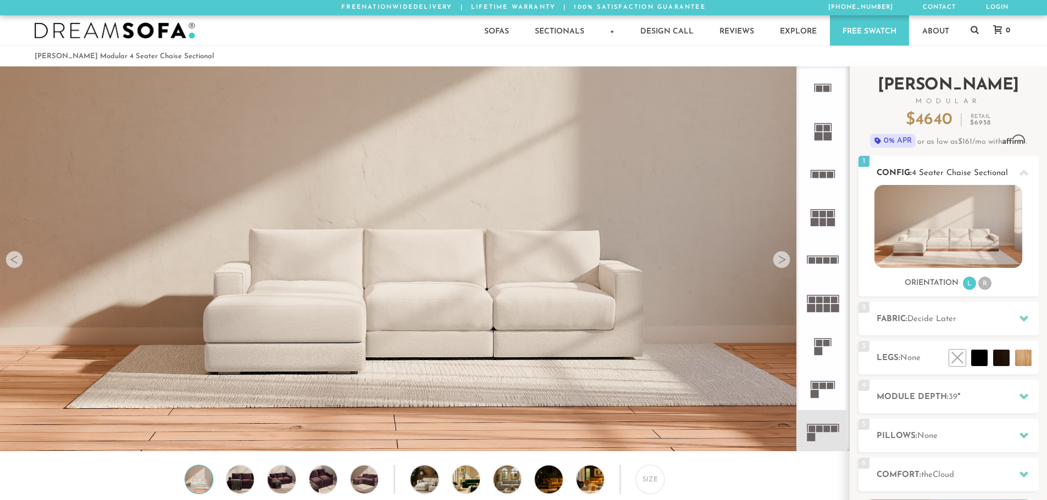
click at [986, 284] on li "R" at bounding box center [984, 283] width 13 height 13
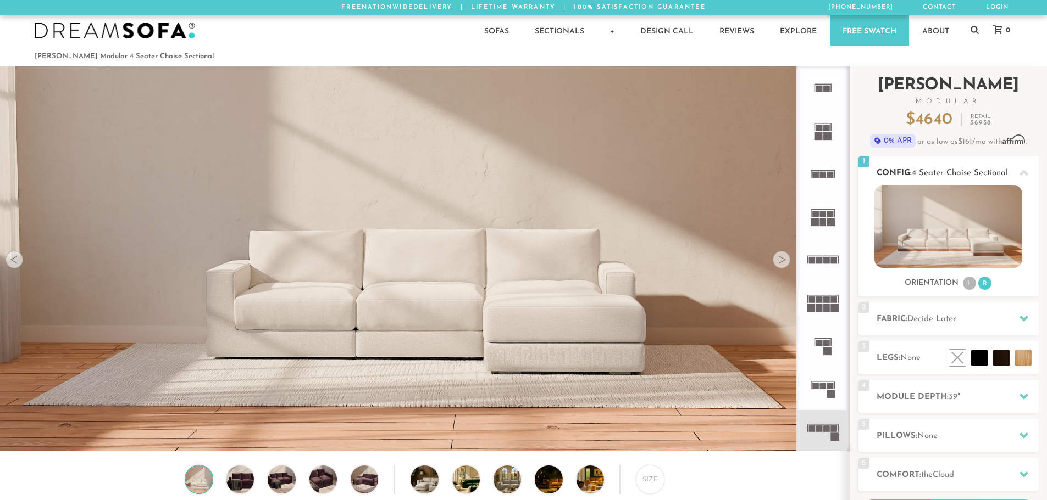
click at [971, 282] on li "L" at bounding box center [969, 283] width 13 height 13
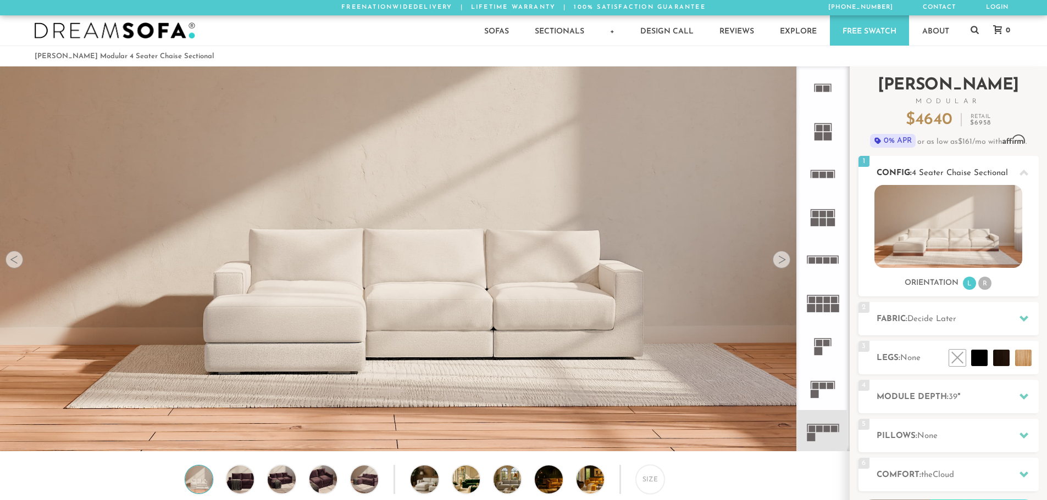
click at [987, 285] on li "R" at bounding box center [984, 283] width 13 height 13
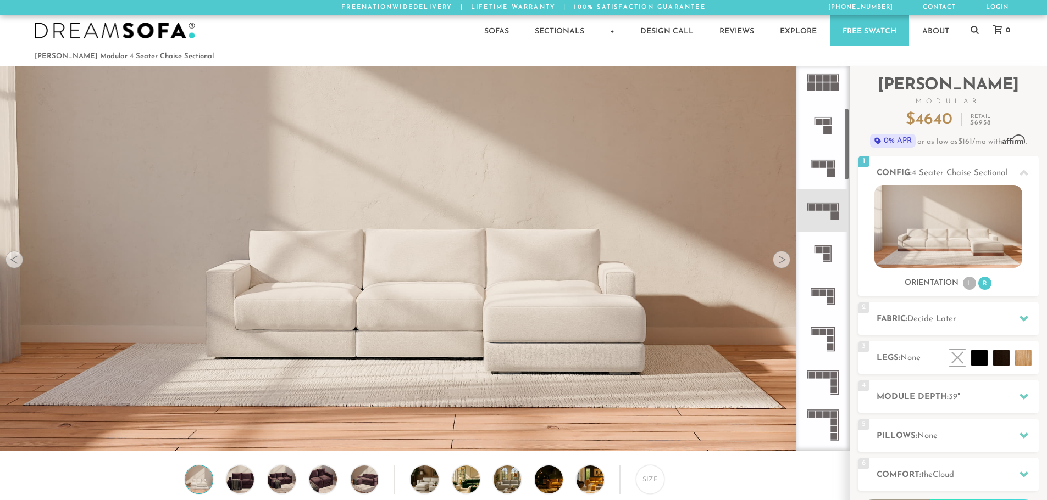
scroll to position [220, 0]
click at [828, 206] on icon at bounding box center [822, 212] width 43 height 43
click at [828, 247] on rect at bounding box center [822, 247] width 17 height 1
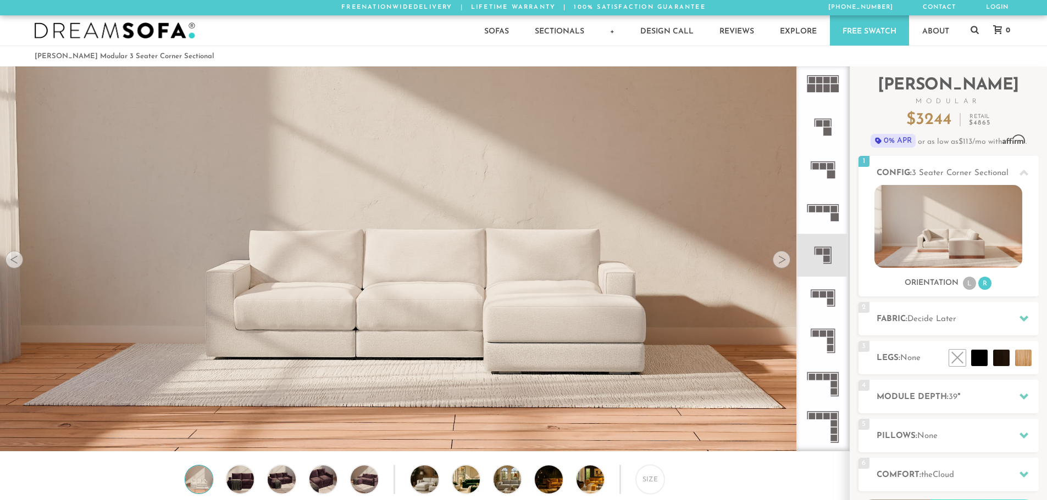
click at [831, 215] on rect at bounding box center [835, 218] width 8 height 8
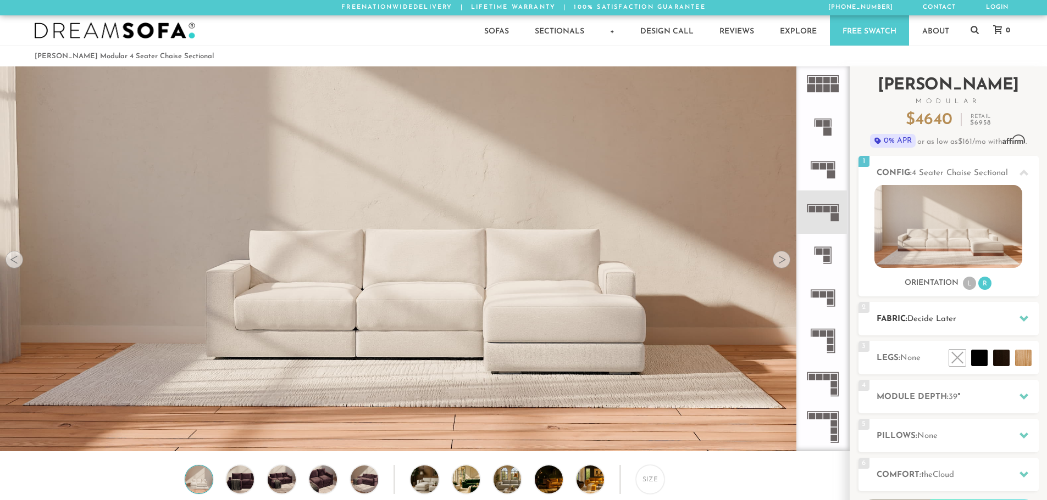
click at [960, 315] on h2 "Fabric: Decide Later" at bounding box center [957, 319] width 162 height 13
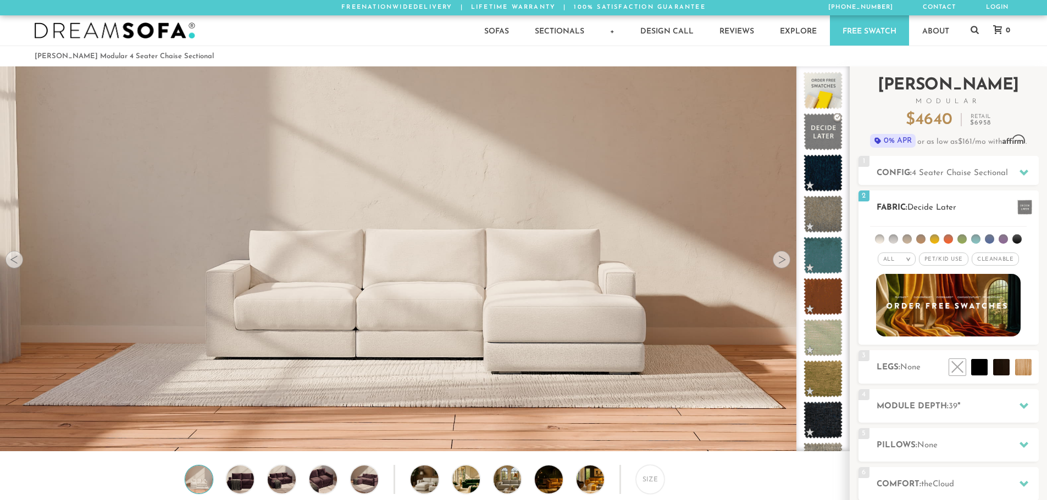
click at [888, 258] on em "All" at bounding box center [889, 260] width 12 height 6
click at [988, 239] on li at bounding box center [989, 239] width 9 height 9
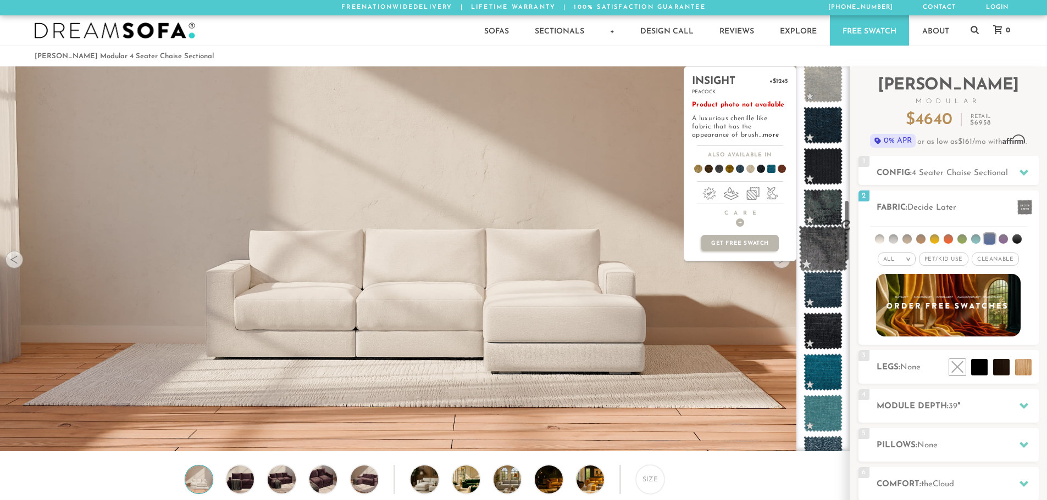
scroll to position [841, 0]
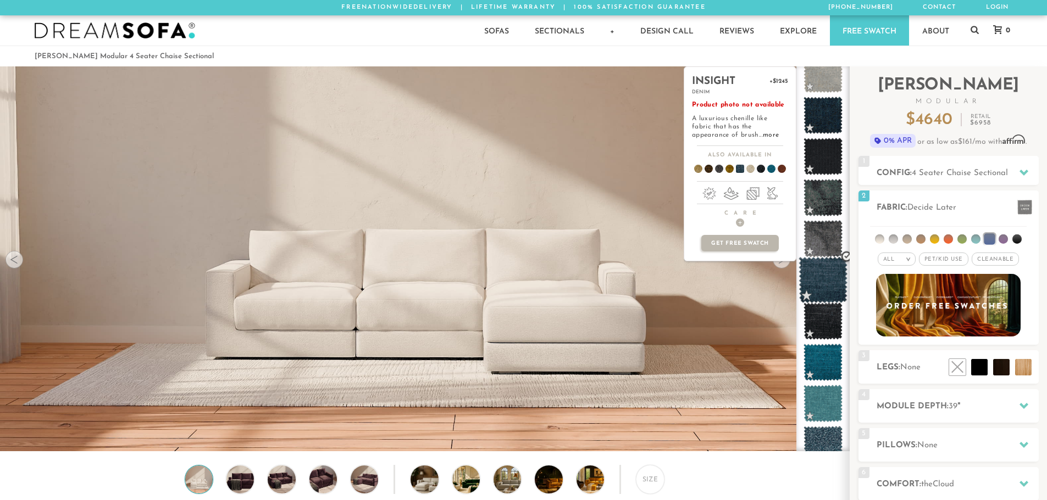
click at [824, 280] on span at bounding box center [822, 280] width 49 height 47
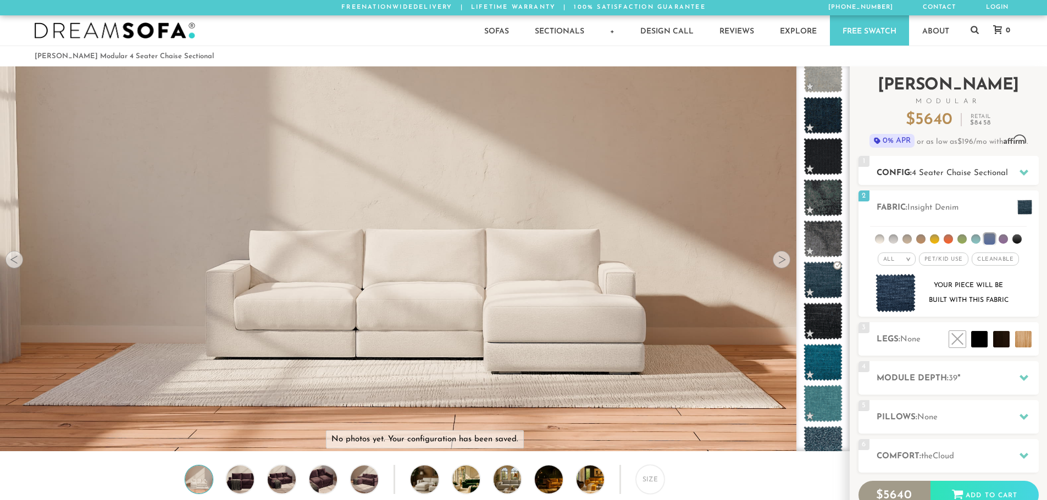
click at [1019, 172] on div at bounding box center [1023, 173] width 23 height 23
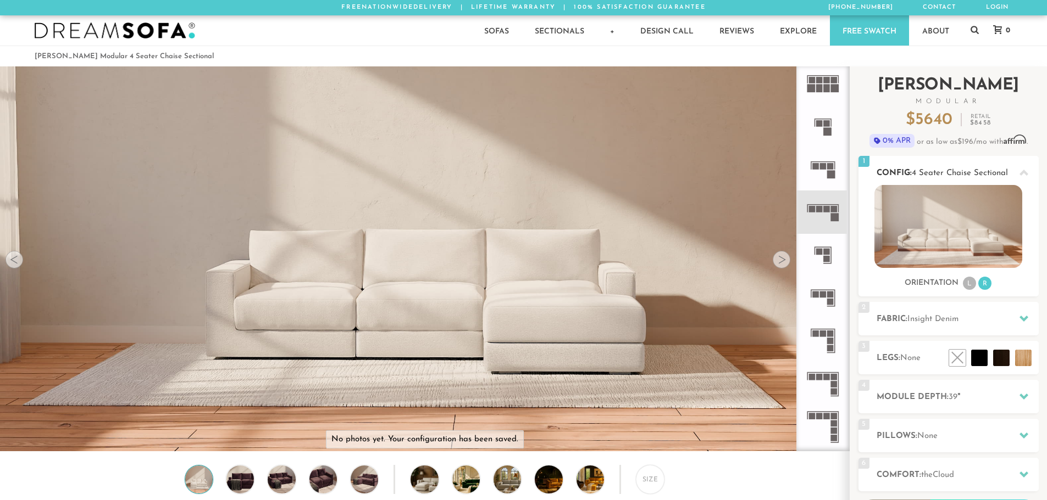
click at [1020, 171] on icon at bounding box center [1023, 173] width 9 height 9
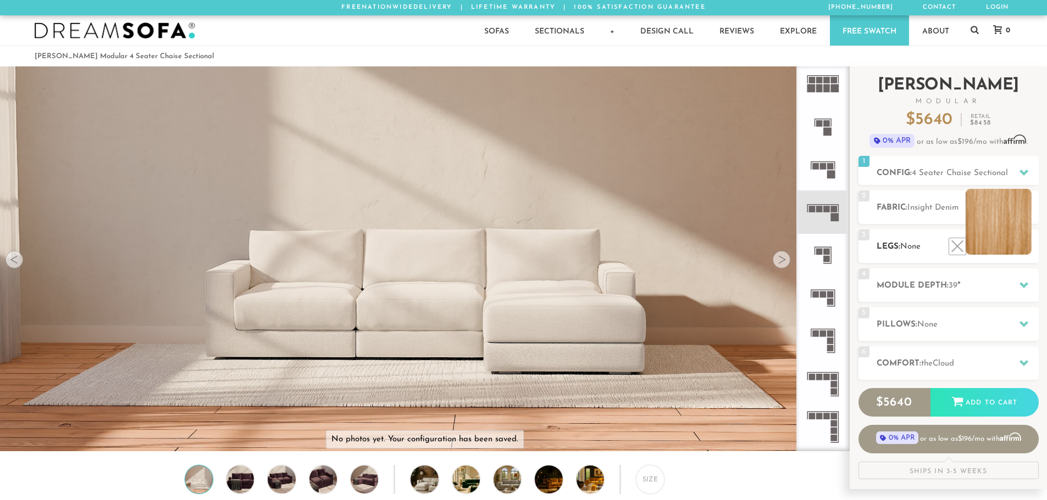
click at [1017, 244] on li at bounding box center [998, 222] width 66 height 66
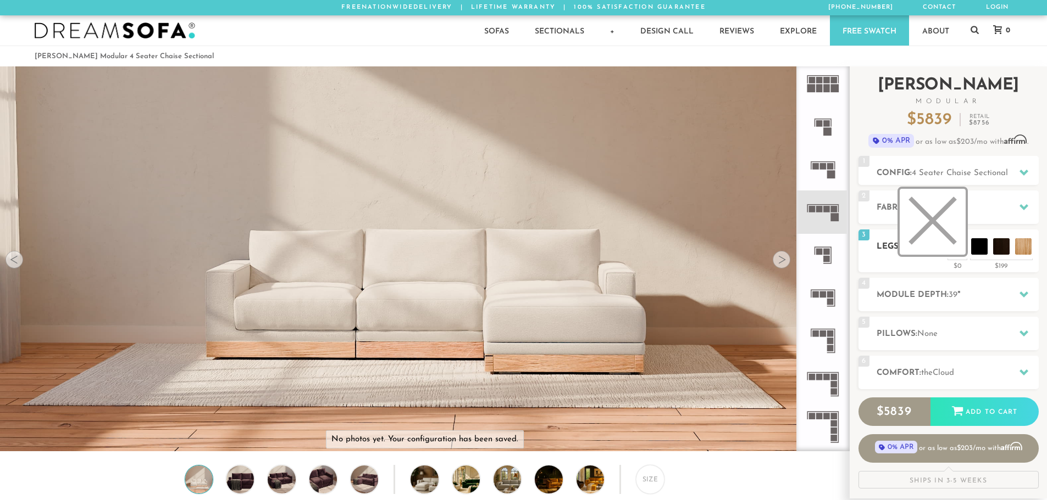
click at [959, 247] on li at bounding box center [932, 222] width 66 height 66
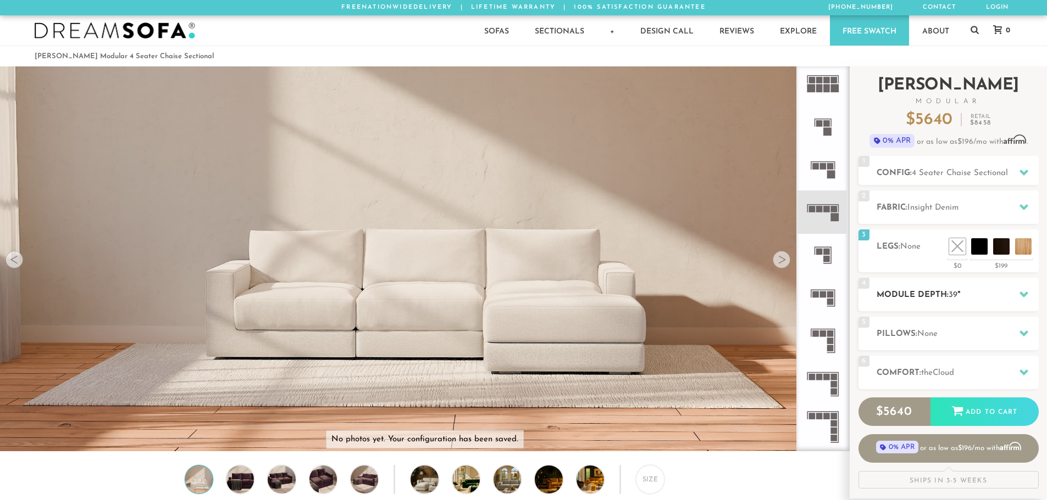
click at [987, 294] on h2 "Module Depth: 39 "" at bounding box center [957, 295] width 162 height 13
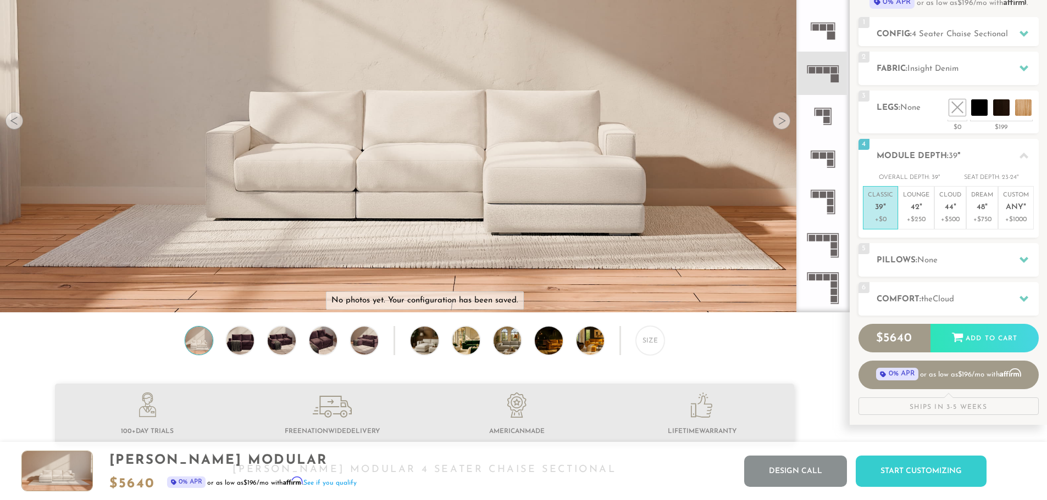
scroll to position [134, 0]
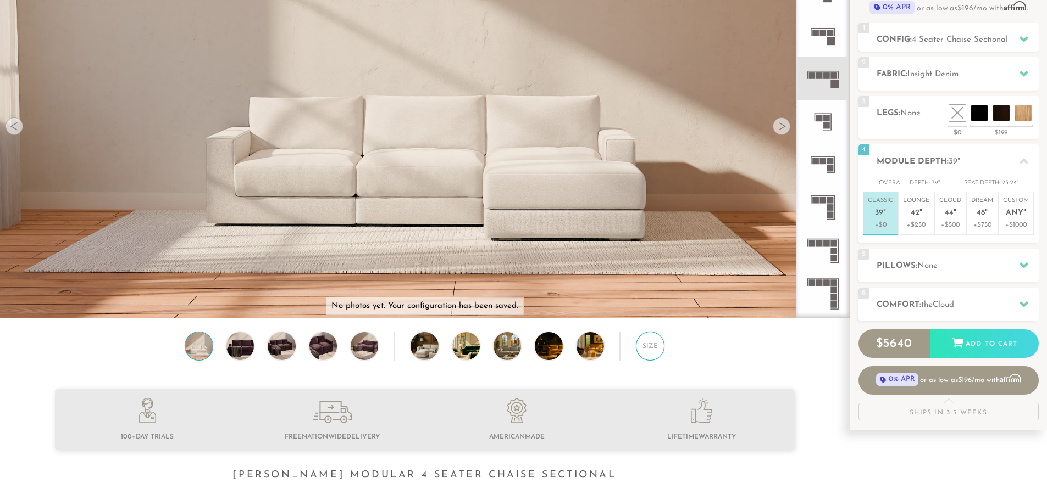
click at [648, 351] on div "Size" at bounding box center [650, 346] width 29 height 29
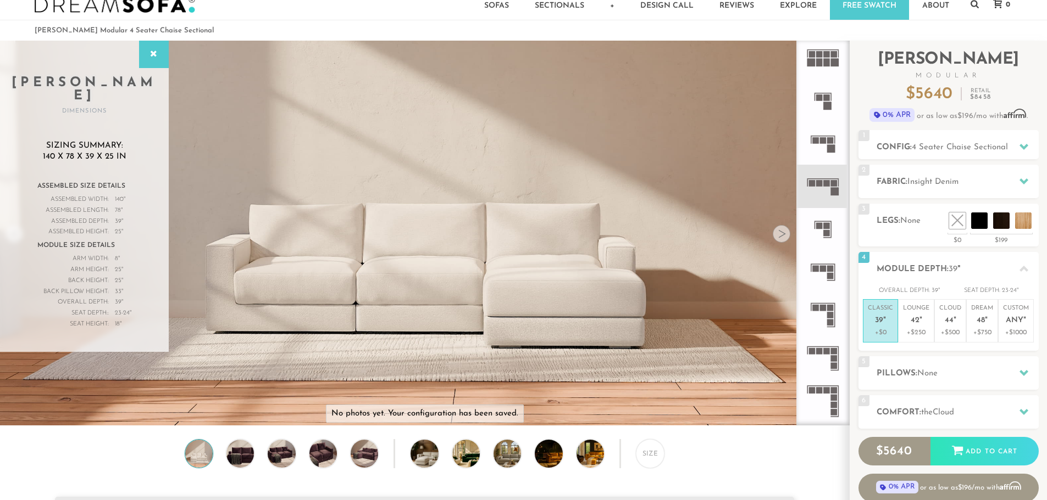
scroll to position [24, 0]
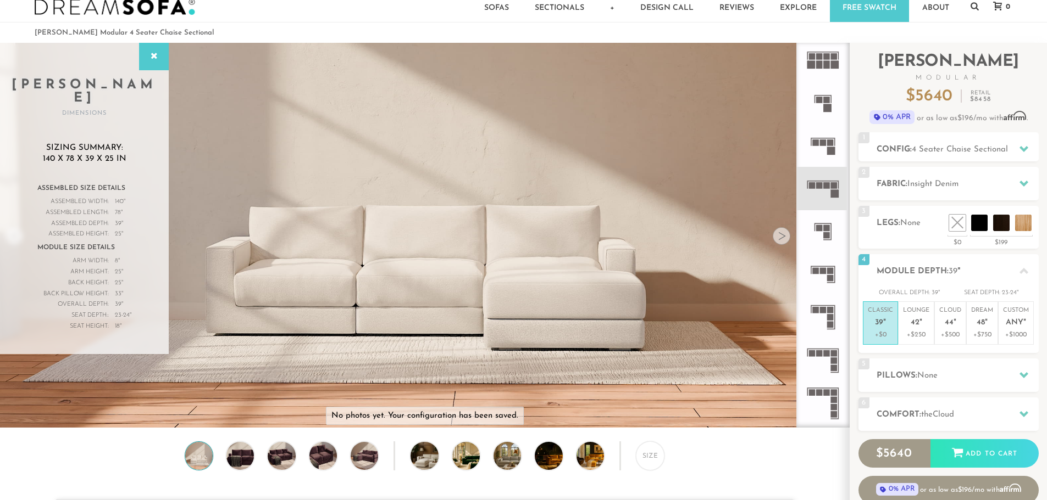
click at [831, 105] on icon at bounding box center [822, 102] width 43 height 43
click at [832, 151] on rect at bounding box center [831, 151] width 8 height 8
click at [830, 194] on icon at bounding box center [822, 188] width 43 height 43
click at [825, 161] on icon at bounding box center [822, 145] width 43 height 43
click at [821, 199] on icon at bounding box center [822, 188] width 43 height 43
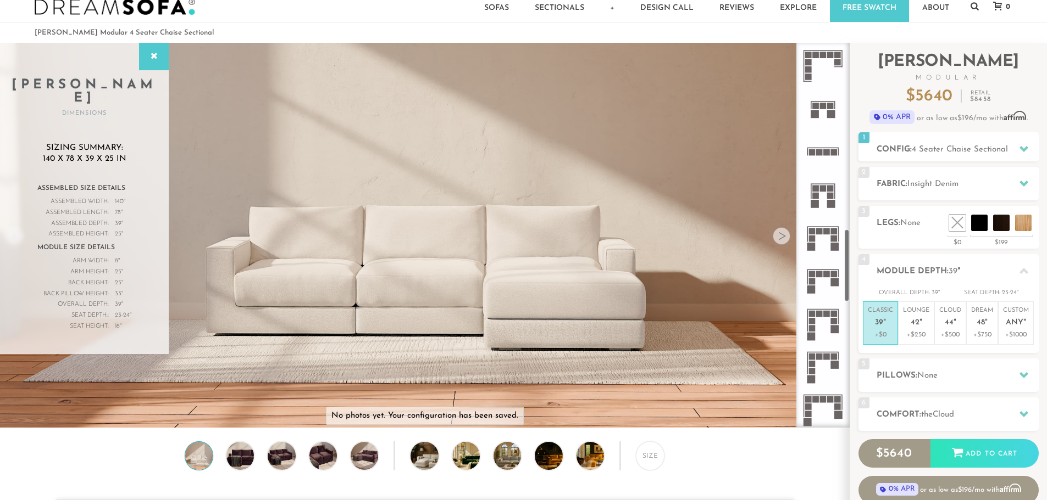
scroll to position [989, 0]
